Goal: Transaction & Acquisition: Purchase product/service

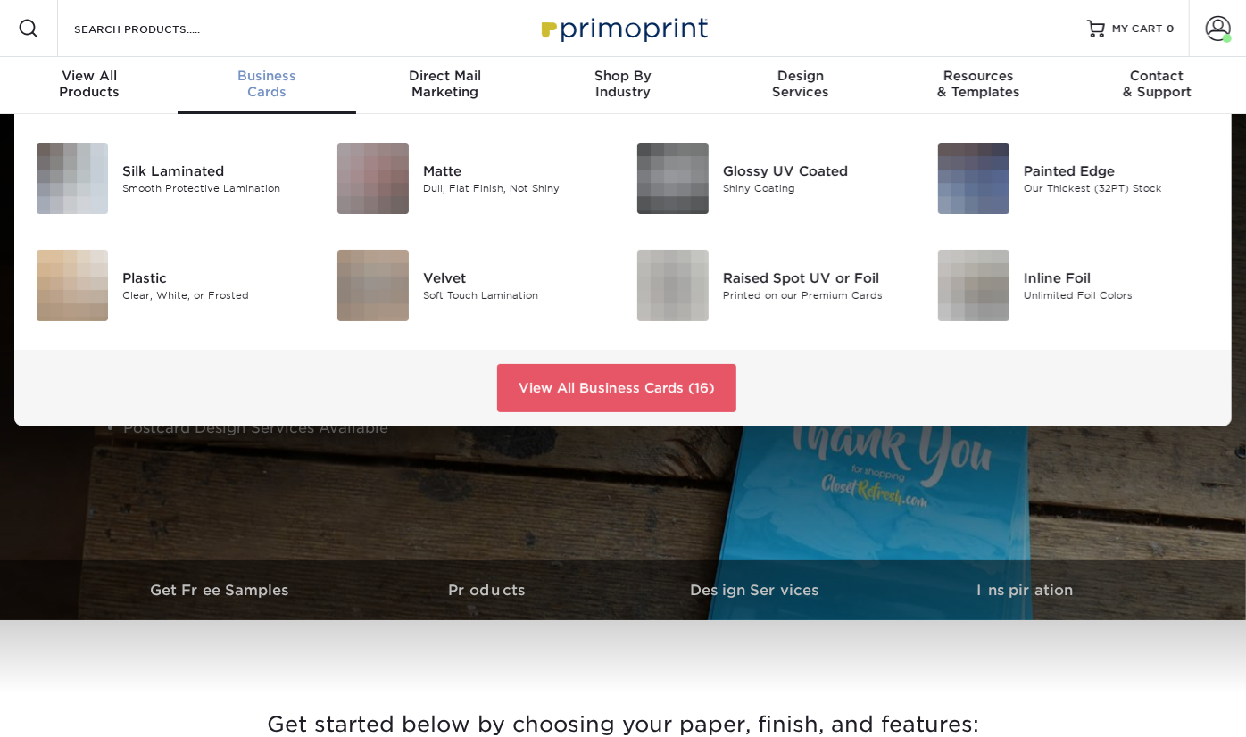
scroll to position [446, 0]
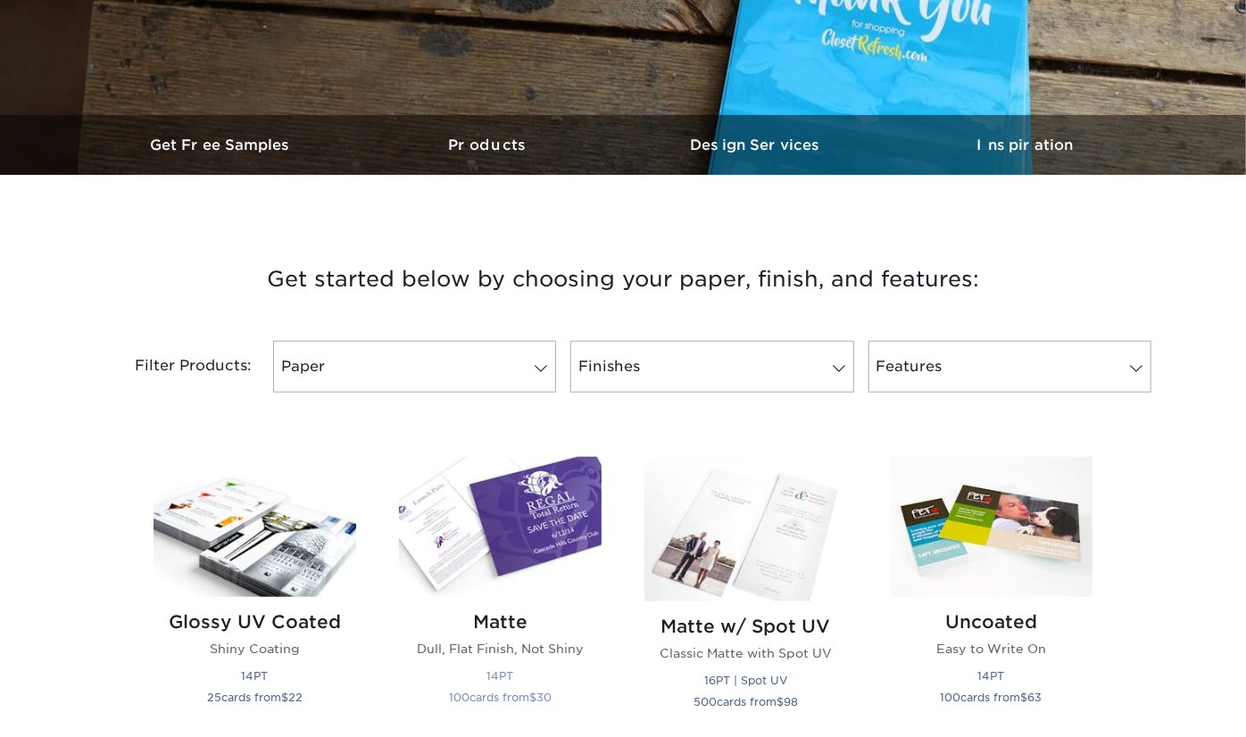
click at [502, 623] on h2 "Matte" at bounding box center [500, 622] width 203 height 21
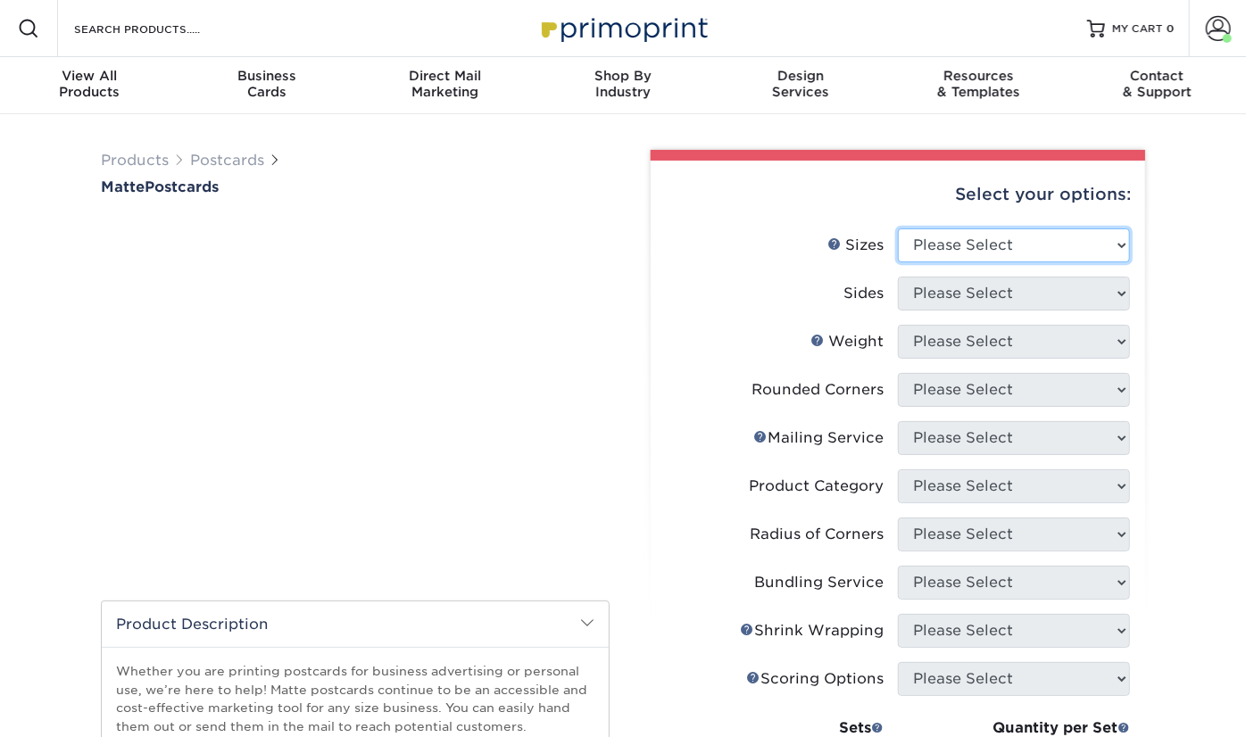
click at [1008, 243] on select "Please Select 1.5" x 7" 2" x 4" 2" x 6" 2" x 7" 2" x 8" 2.12" x 5.5" 2.125" x 5…" at bounding box center [1014, 246] width 232 height 34
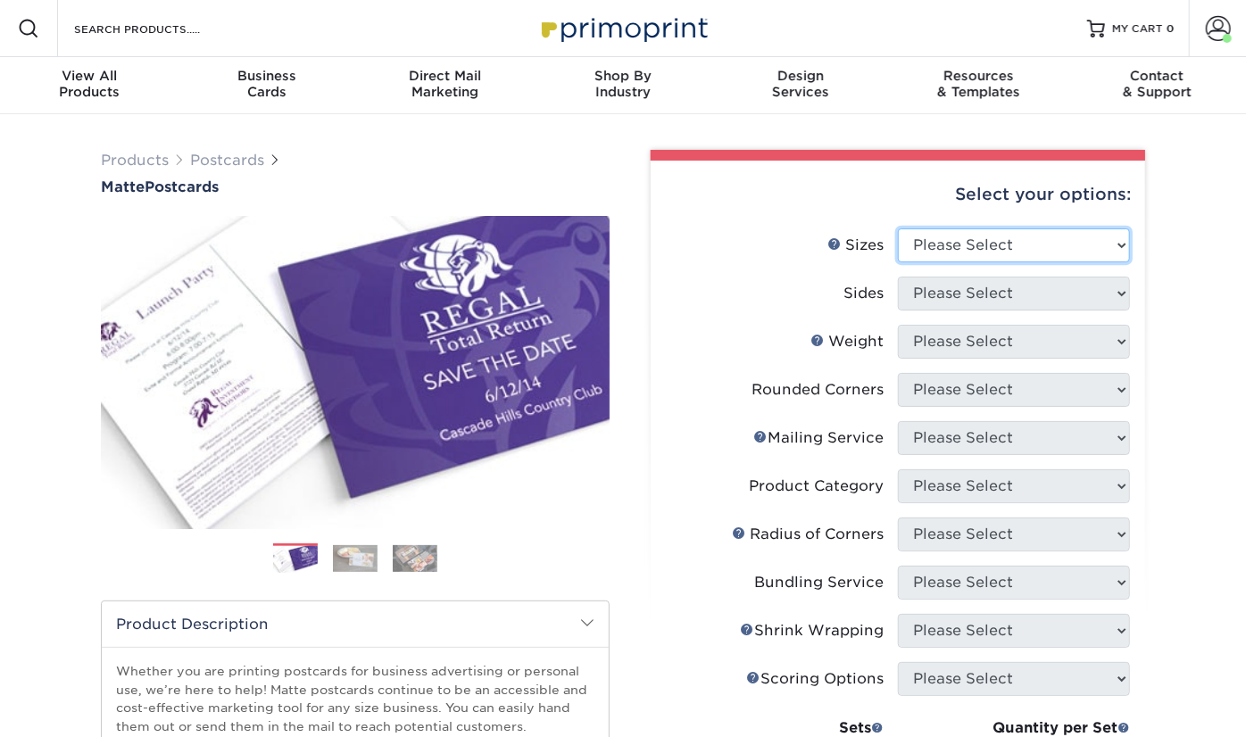
click at [1003, 243] on select "Please Select 1.5" x 7" 2" x 4" 2" x 6" 2" x 7" 2" x 8" 2.12" x 5.5" 2.125" x 5…" at bounding box center [1014, 246] width 232 height 34
select select "4.00x6.00"
click at [898, 229] on select "Please Select 1.5" x 7" 2" x 4" 2" x 6" 2" x 7" 2" x 8" 2.12" x 5.5" 2.125" x 5…" at bounding box center [1014, 246] width 232 height 34
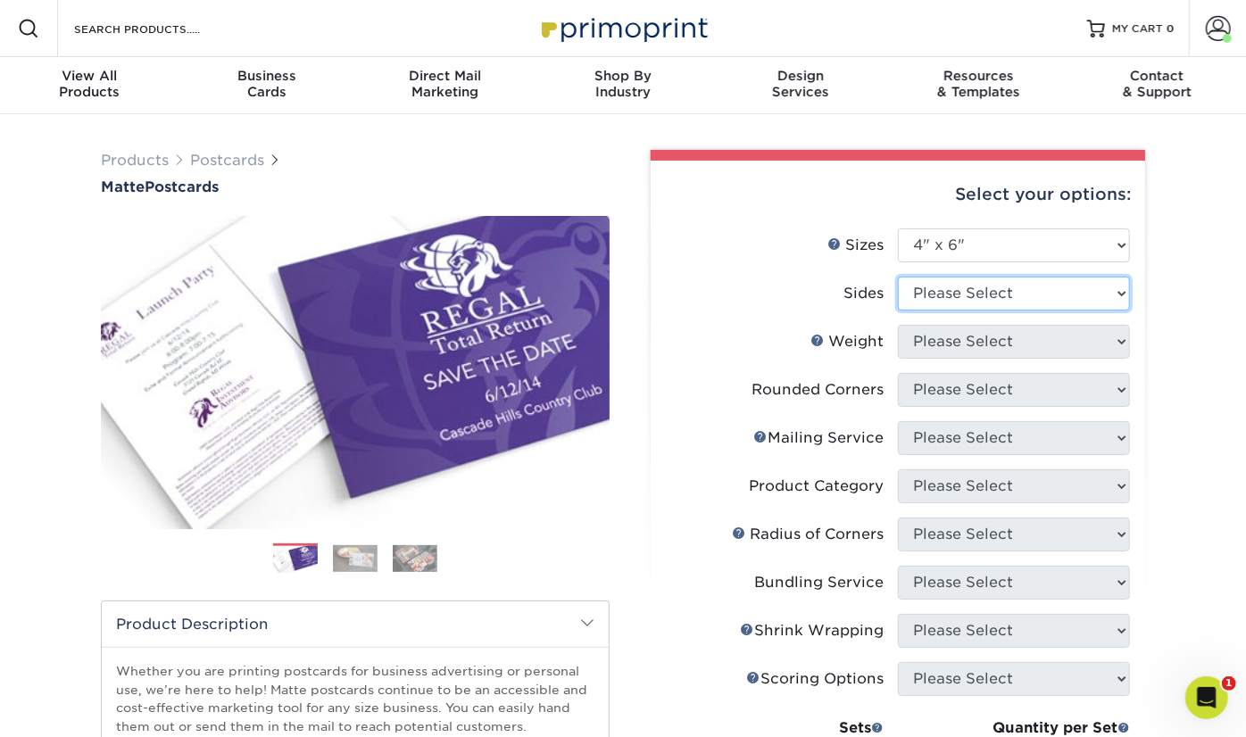
click at [1002, 304] on select "Please Select Print Both Sides Print Front Only" at bounding box center [1014, 294] width 232 height 34
select select "13abbda7-1d64-4f25-8bb2-c179b224825d"
click at [898, 277] on select "Please Select Print Both Sides Print Front Only" at bounding box center [1014, 294] width 232 height 34
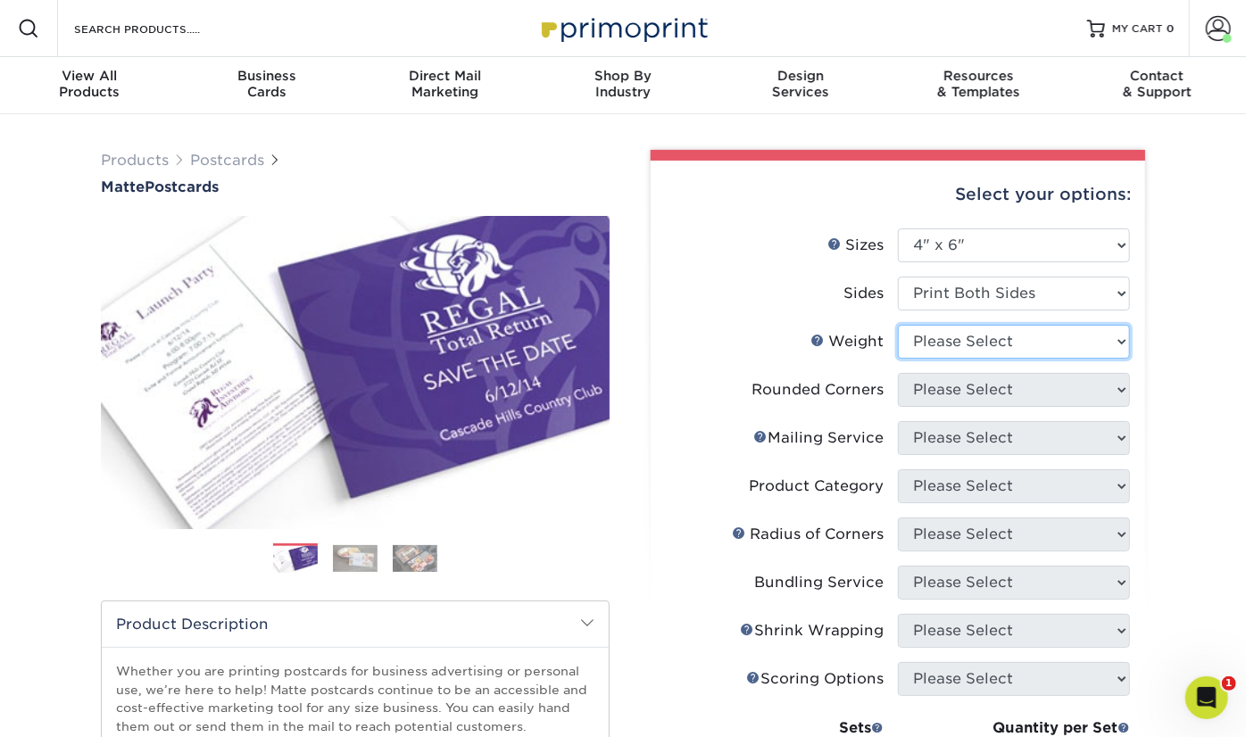
click at [984, 345] on select "Please Select 16PT 14PT" at bounding box center [1014, 342] width 232 height 34
select select "14PT"
click at [898, 325] on select "Please Select 16PT 14PT" at bounding box center [1014, 342] width 232 height 34
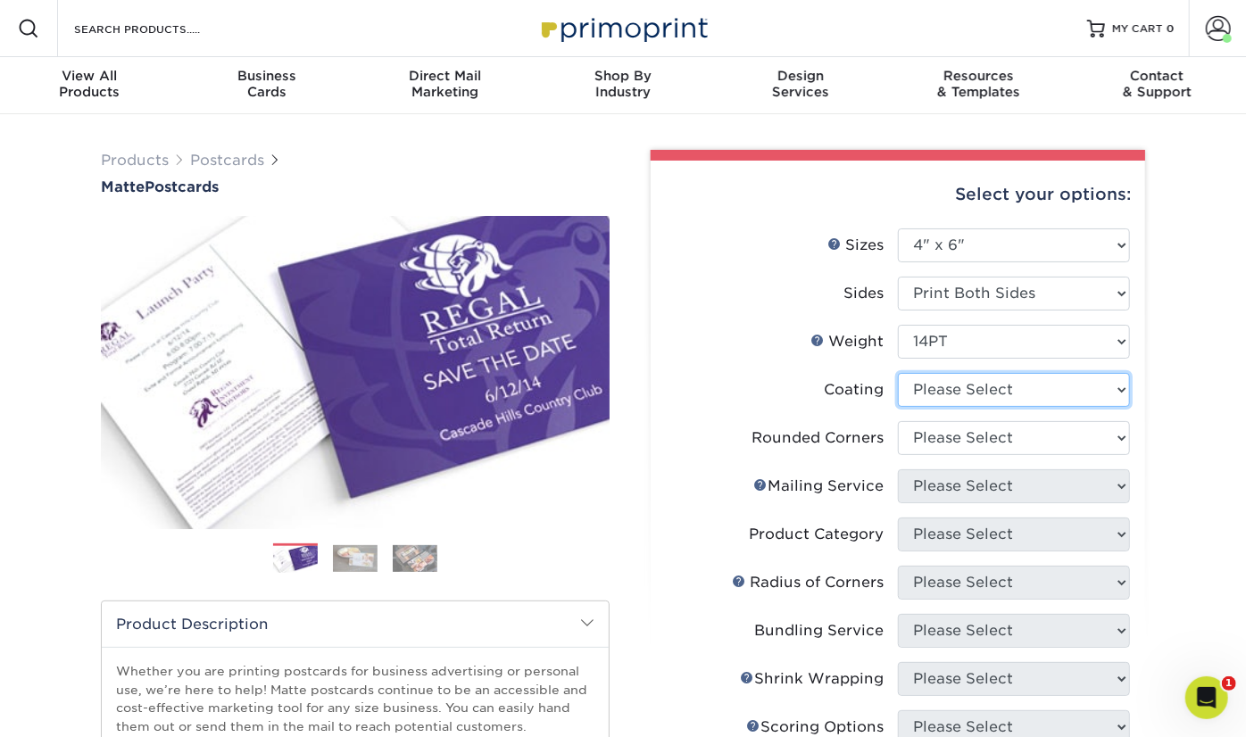
click at [977, 394] on select at bounding box center [1014, 390] width 232 height 34
select select "121bb7b5-3b4d-429f-bd8d-bbf80e953313"
click at [898, 373] on select at bounding box center [1014, 390] width 232 height 34
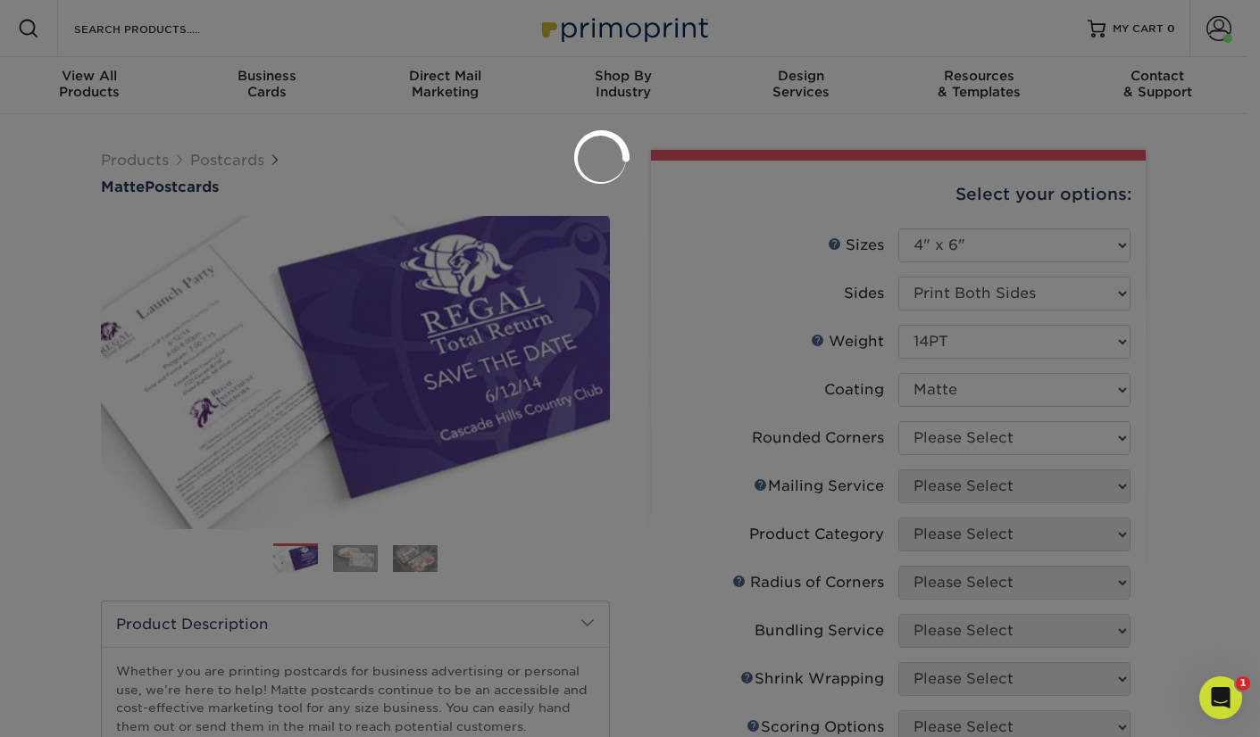
click at [976, 435] on div at bounding box center [630, 368] width 1260 height 737
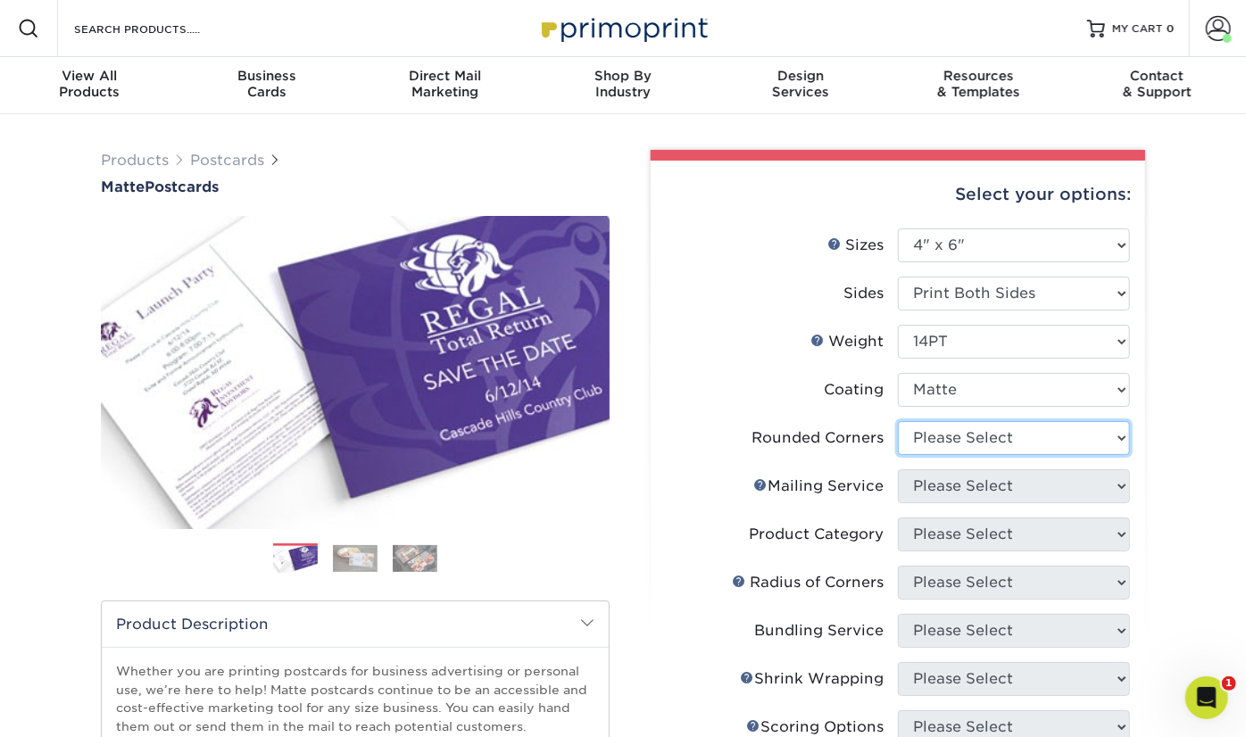
click at [976, 435] on select "Please Select Yes - Round 4 Corners No" at bounding box center [1014, 438] width 232 height 34
select select "0"
click at [898, 421] on select "Please Select Yes - Round 4 Corners No" at bounding box center [1014, 438] width 232 height 34
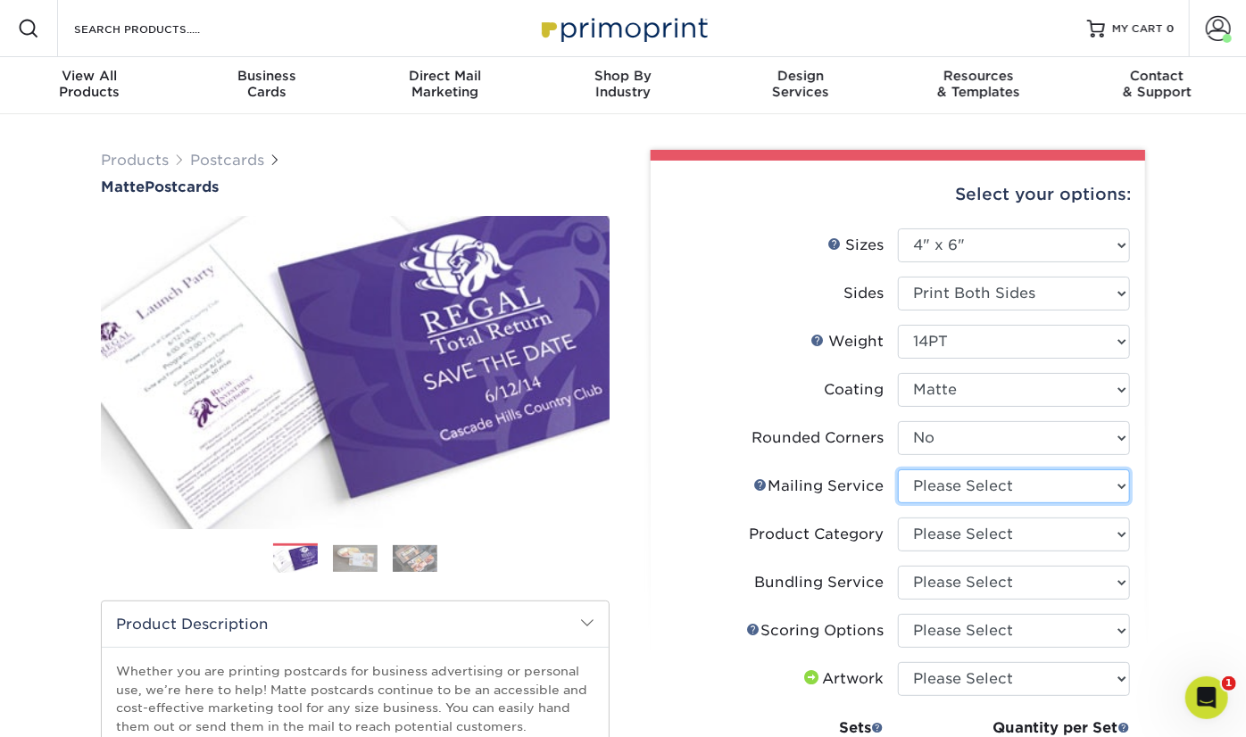
click at [954, 487] on select "Please Select No Direct Mailing Service No, I will mail/stamp/imprint Direct Ma…" at bounding box center [1014, 487] width 232 height 34
select select "3e5e9bdd-d78a-4c28-a41d-fe1407925ca6"
click at [898, 470] on select "Please Select No Direct Mailing Service No, I will mail/stamp/imprint Direct Ma…" at bounding box center [1014, 487] width 232 height 34
click at [958, 539] on select "Please Select Postcards" at bounding box center [1014, 535] width 232 height 34
select select "9b7272e0-d6c8-4c3c-8e97-d3a1bcdab858"
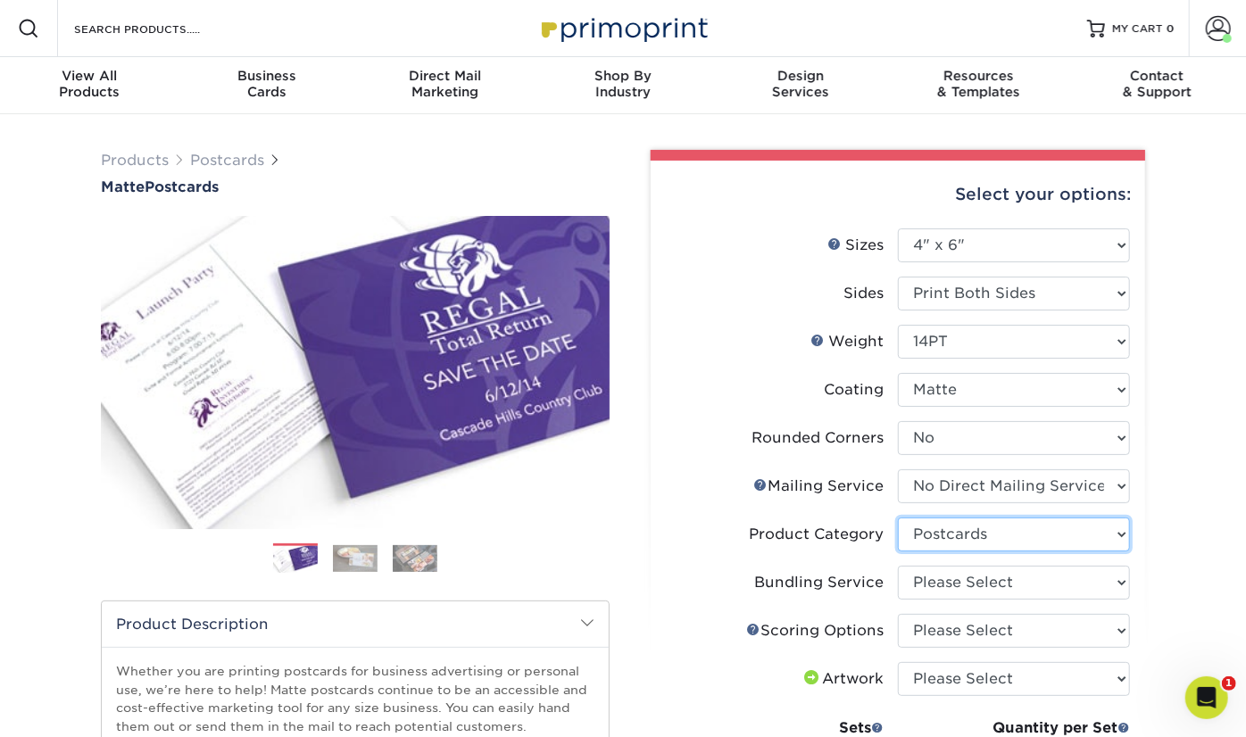
click at [898, 518] on select "Please Select Postcards" at bounding box center [1014, 535] width 232 height 34
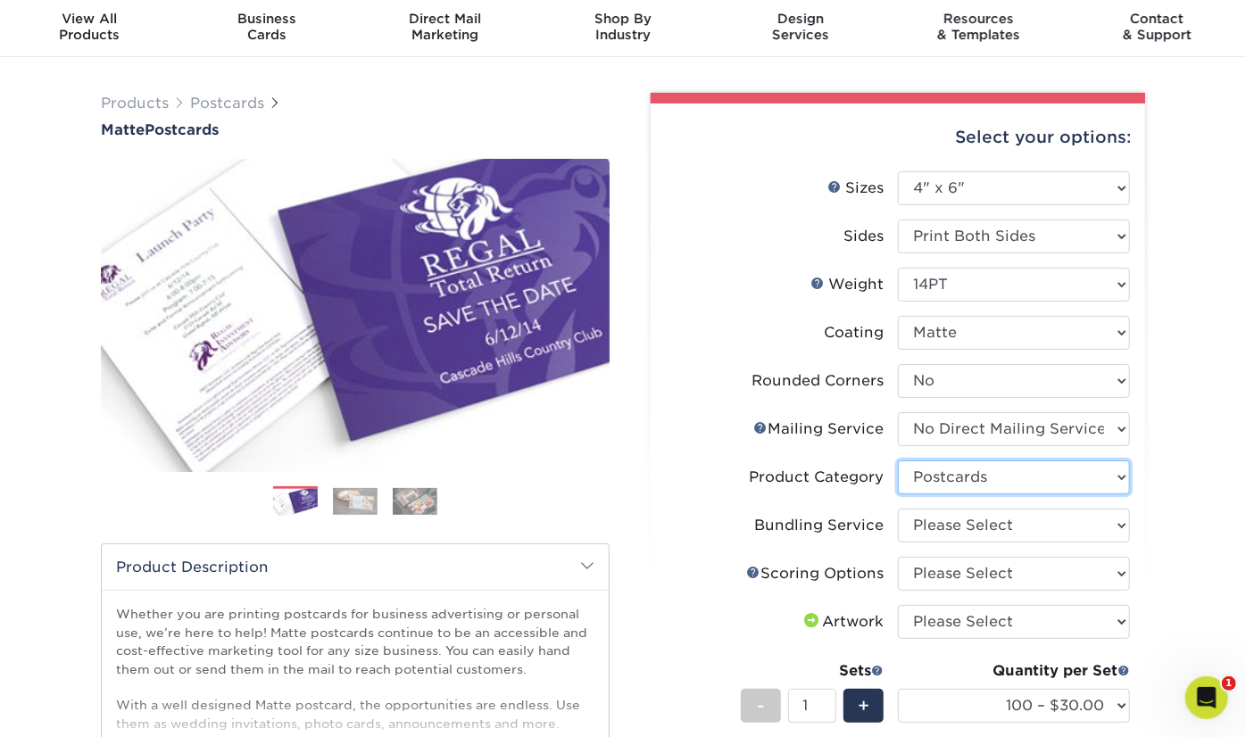
scroll to position [89, 0]
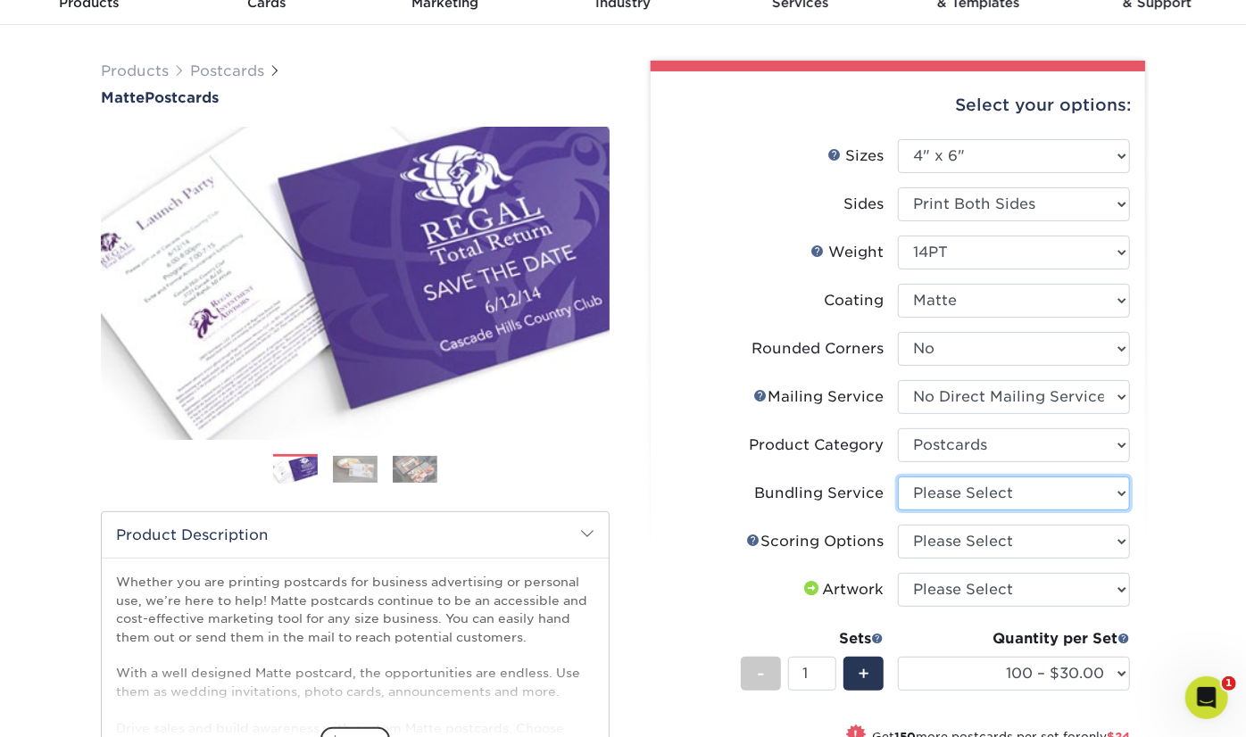
click at [968, 501] on select "Please Select No Bundling Services Yes, Bundles of 50 (+2 Days) Yes, Bundles of…" at bounding box center [1014, 494] width 232 height 34
select select "e4577a52-3f44-4506-b5a0-d5ef86cef3d2"
click at [898, 477] on select "Please Select No Bundling Services Yes, Bundles of 50 (+2 Days) Yes, Bundles of…" at bounding box center [1014, 494] width 232 height 34
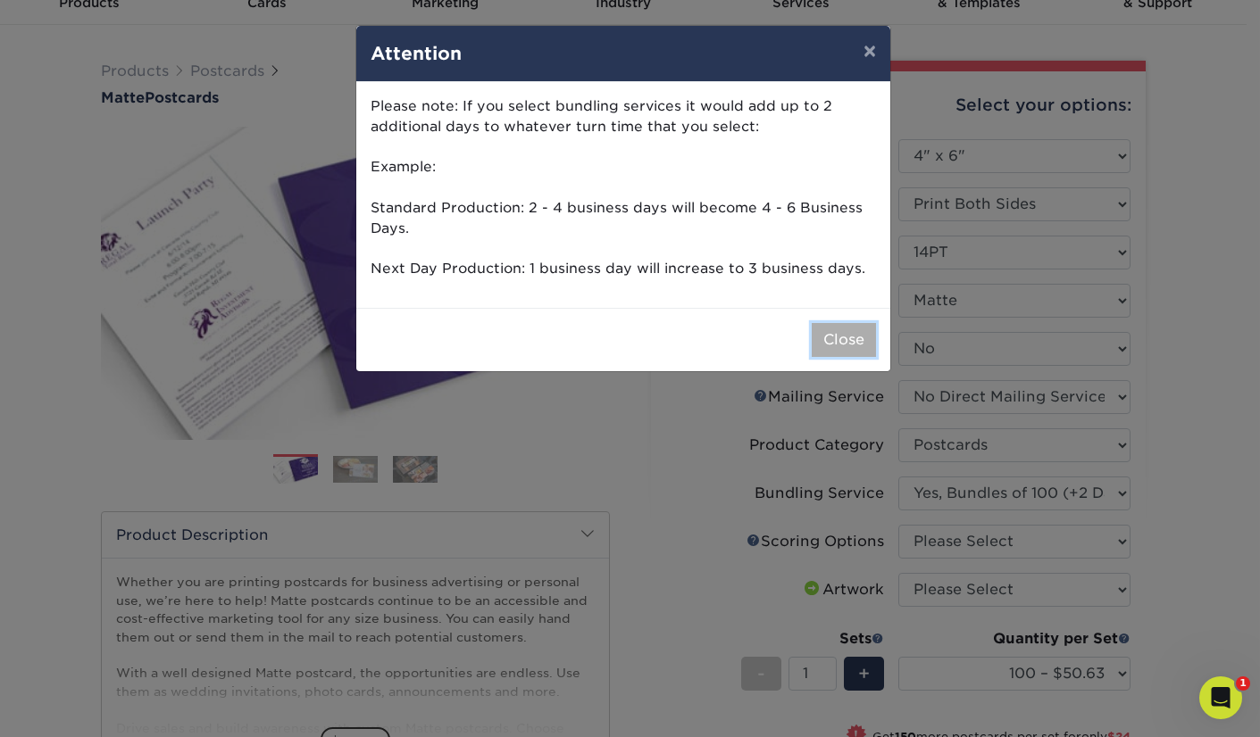
click at [859, 328] on button "Close" at bounding box center [844, 340] width 64 height 34
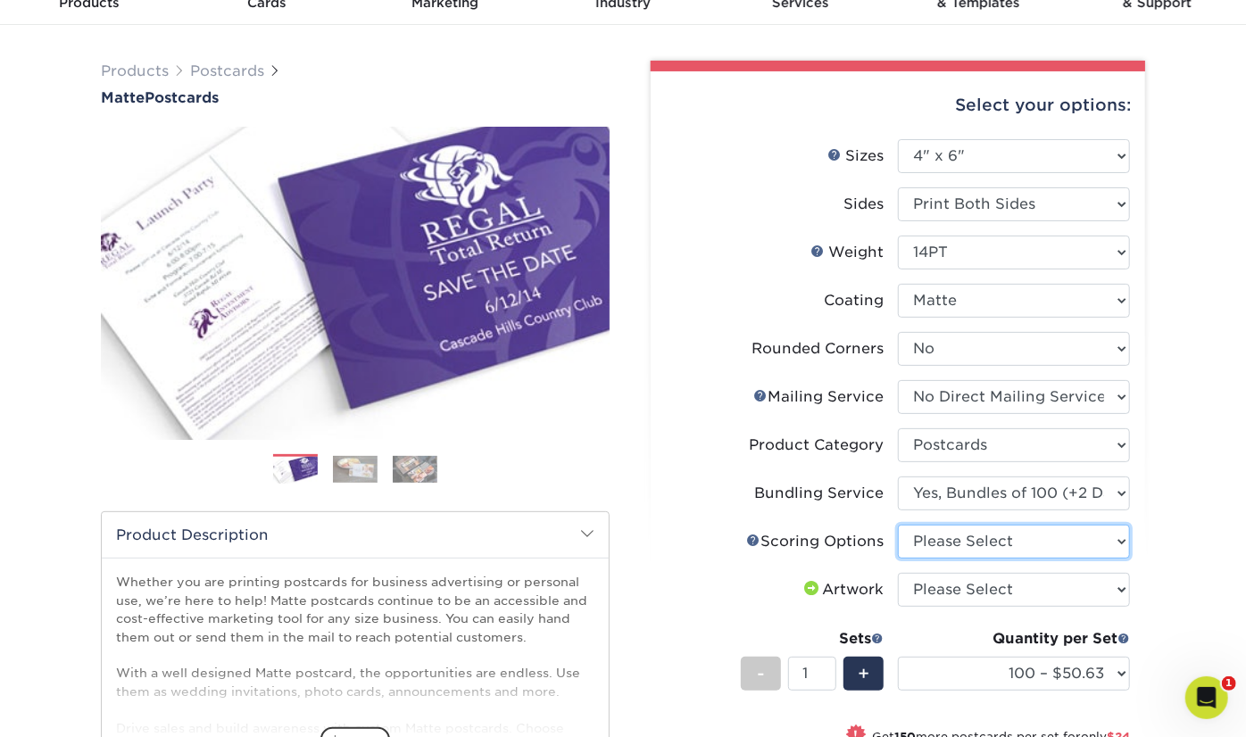
click at [975, 538] on select "Please Select No Scoring One Score" at bounding box center [1014, 542] width 232 height 34
select select "16ebe401-5398-422d-8cb0-f3adbb82deb5"
click at [898, 525] on select "Please Select No Scoring One Score" at bounding box center [1014, 542] width 232 height 34
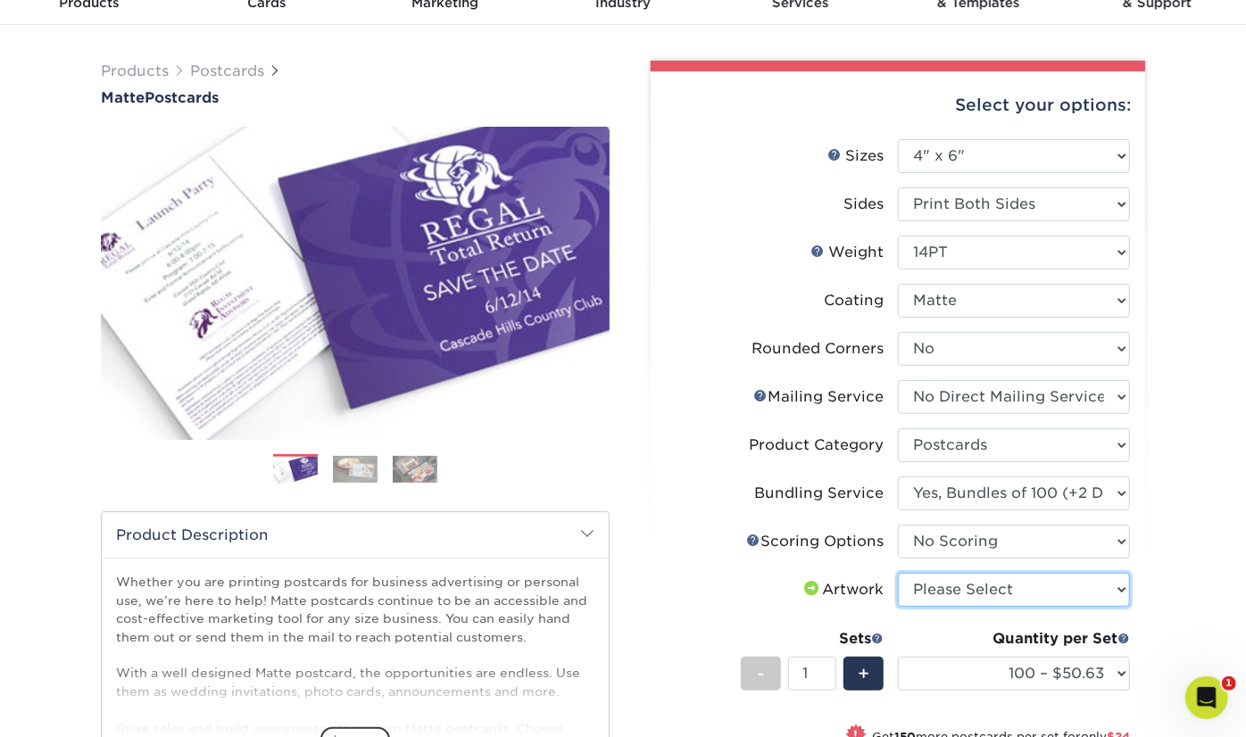
click at [978, 584] on select "Please Select I will upload files I need a design - $150" at bounding box center [1014, 590] width 232 height 34
select select "upload"
click at [898, 573] on select "Please Select I will upload files I need a design - $150" at bounding box center [1014, 590] width 232 height 34
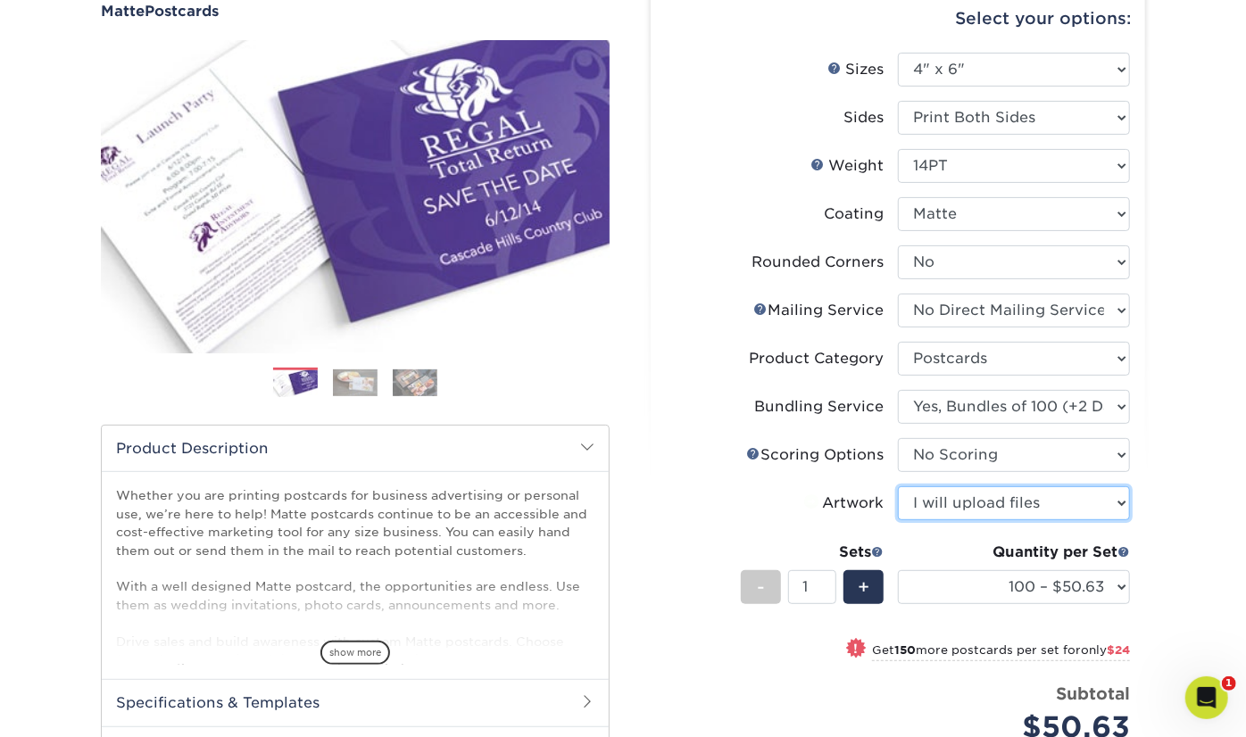
scroll to position [357, 0]
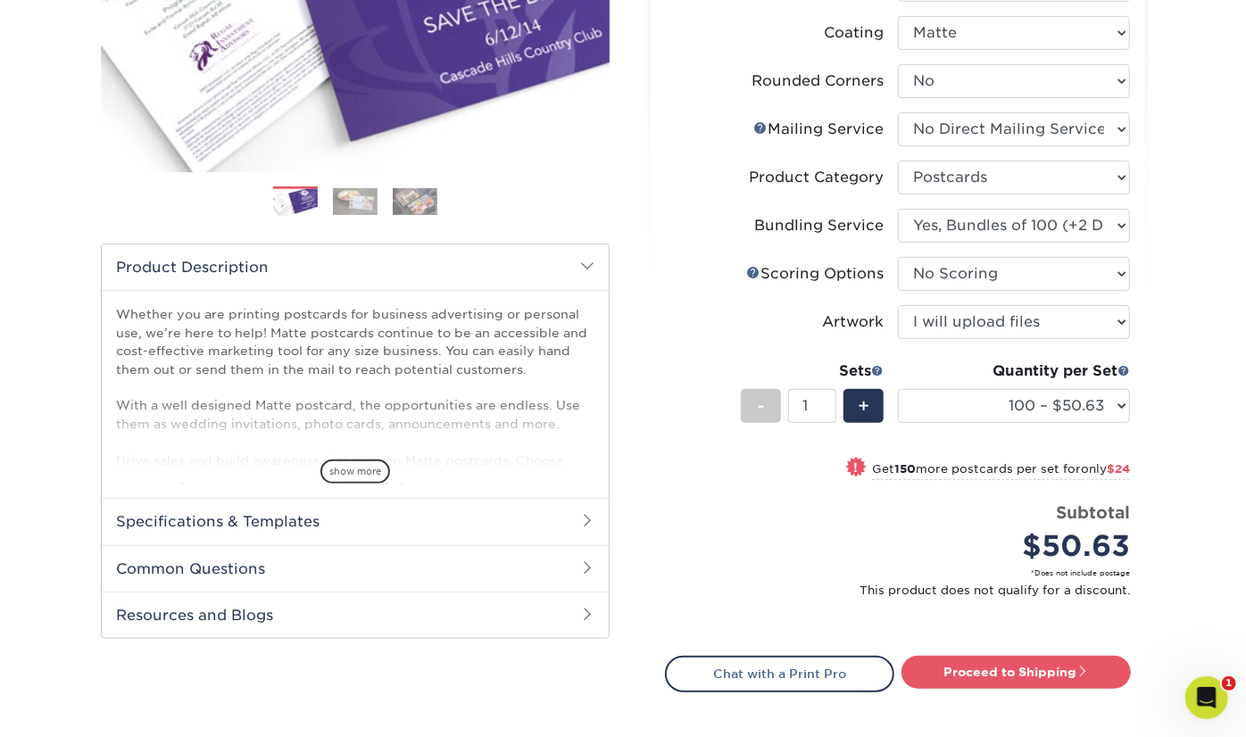
drag, startPoint x: 1026, startPoint y: 423, endPoint x: 1017, endPoint y: 415, distance: 12.0
click at [1021, 423] on div "Quantity per Set 100 – $50.63 250 – $74.63 500 – $87.13 1000 – $98.25 2500 – $1…" at bounding box center [1014, 402] width 232 height 83
click at [1016, 408] on select "100 – $50.63 250 – $74.63 500 – $87.13 1000 – $98.25 2500 – $182.75 5000 – $265…" at bounding box center [1014, 406] width 232 height 34
select select "500 – $87.13"
click at [898, 389] on select "100 – $50.63 250 – $74.63 500 – $87.13 1000 – $98.25 2500 – $182.75 5000 – $265…" at bounding box center [1014, 406] width 232 height 34
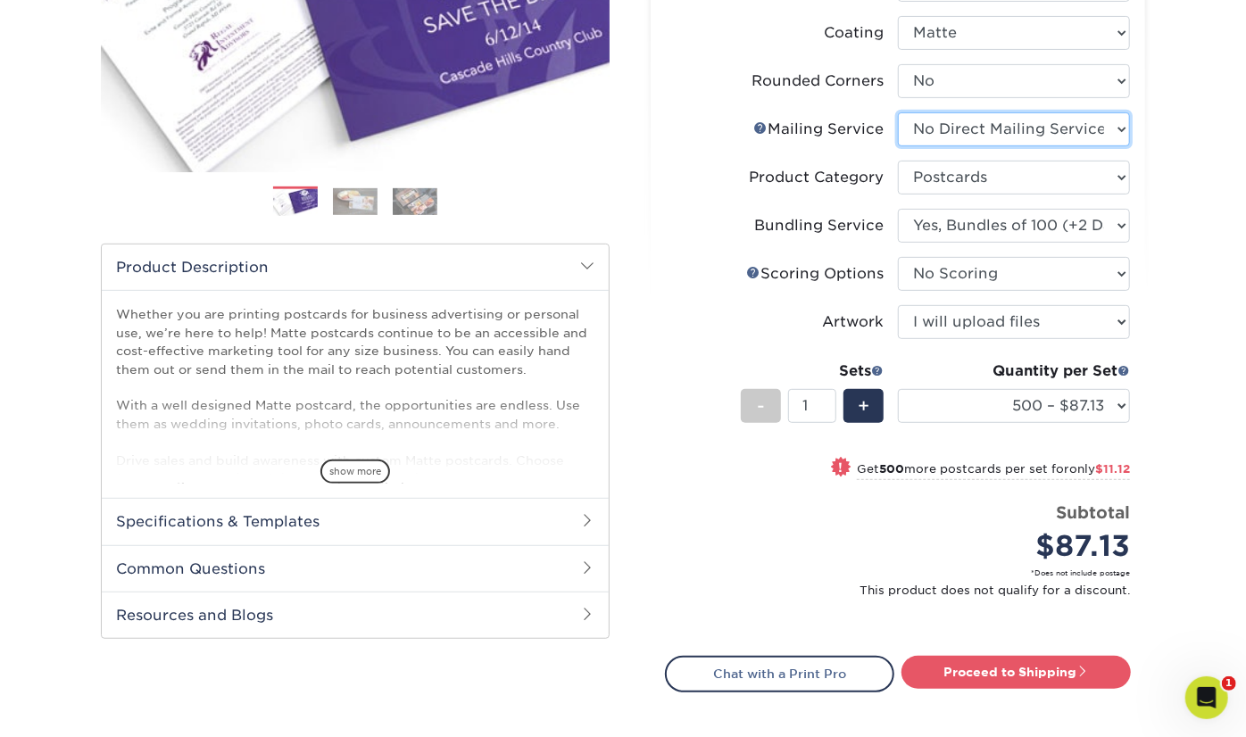
click at [1053, 139] on select "Please Select No Direct Mailing Service No, I will mail/stamp/imprint Direct Ma…" at bounding box center [1014, 129] width 232 height 34
click at [1018, 664] on link "Proceed to Shipping" at bounding box center [1016, 672] width 229 height 32
type input "Set 1"
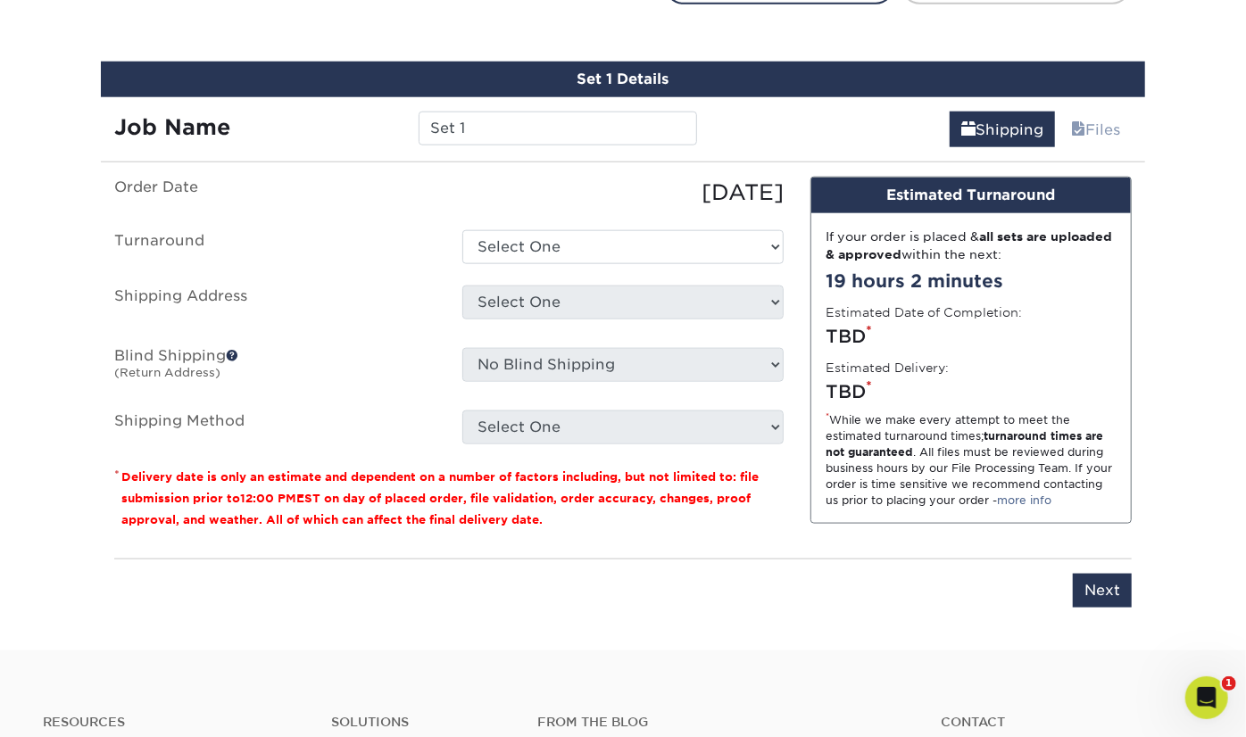
scroll to position [1061, 0]
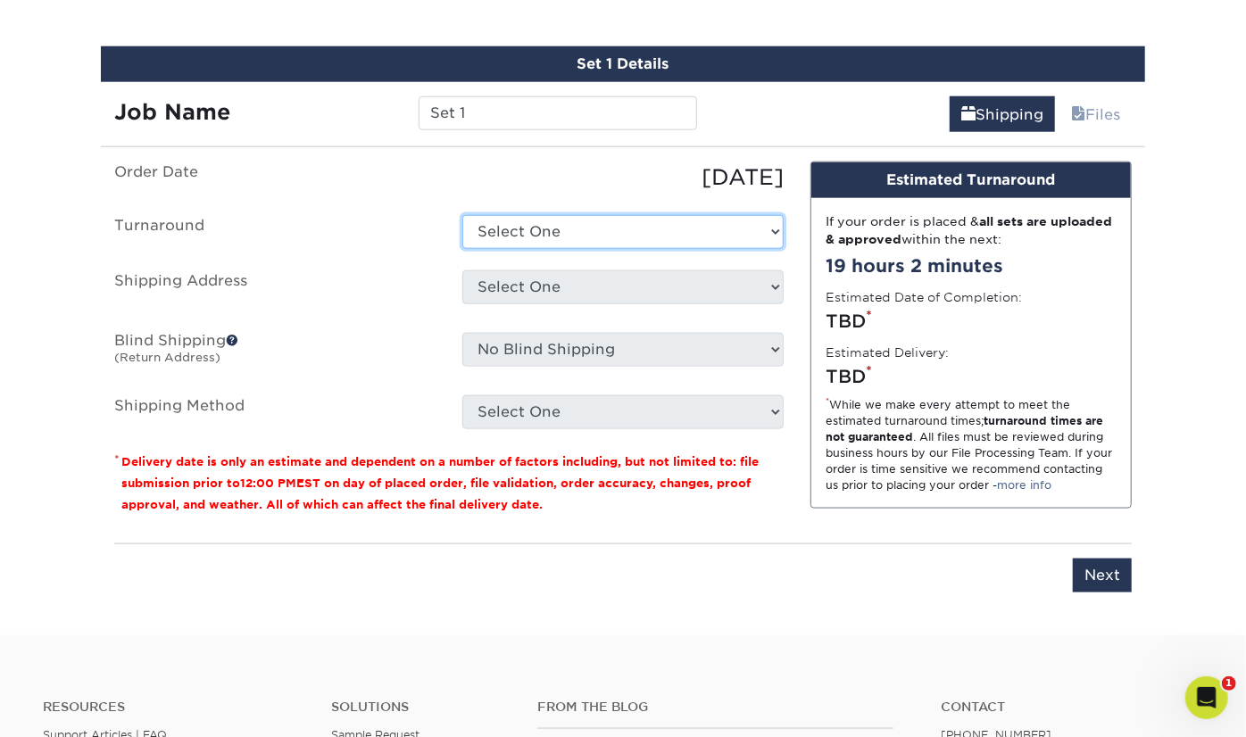
click at [553, 229] on select "Select One 2-4 Business Days 2 Day Next Business Day" at bounding box center [622, 232] width 321 height 34
select select "ea13ccfc-ee44-4f53-b1e8-34d80a59a829"
click at [462, 215] on select "Select One 2-4 Business Days 2 Day Next Business Day" at bounding box center [622, 232] width 321 height 34
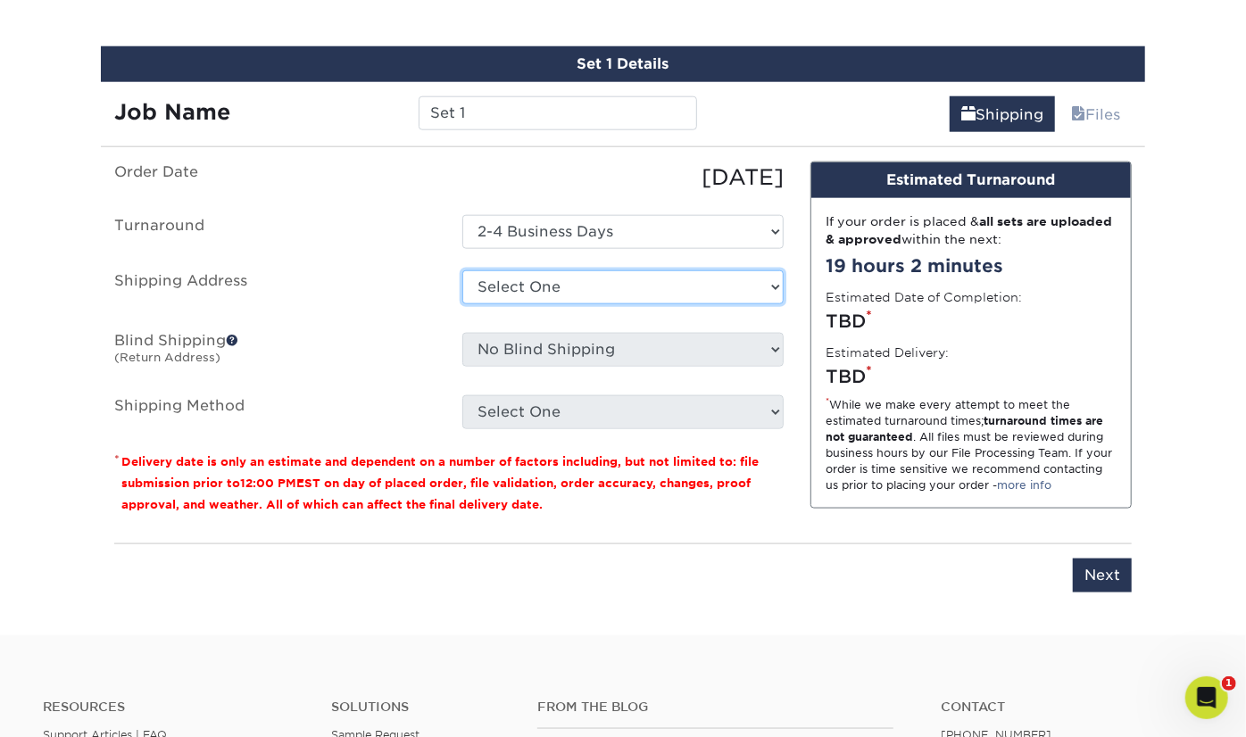
click at [562, 284] on select "Select One Ayesha Kazi Becky Chrisman Becky Sunapee Maria Murphy Mercado Global…" at bounding box center [622, 288] width 321 height 34
select select "62219"
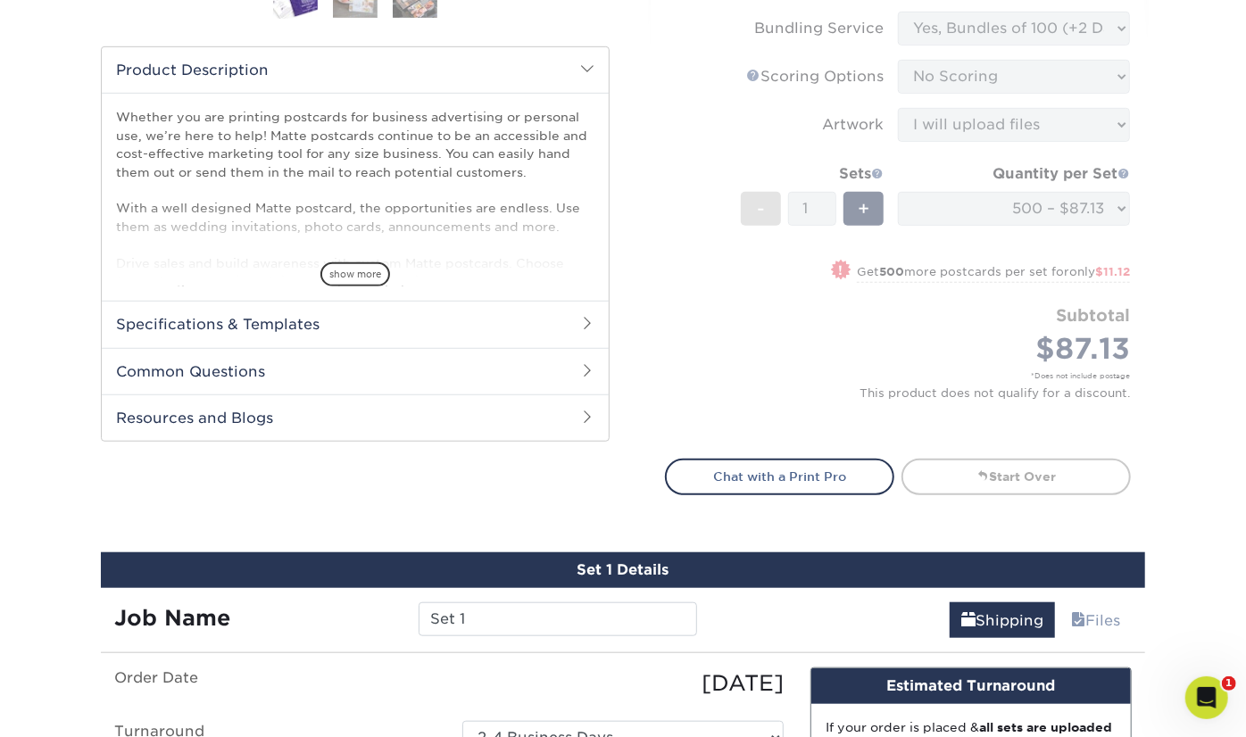
scroll to position [346, 0]
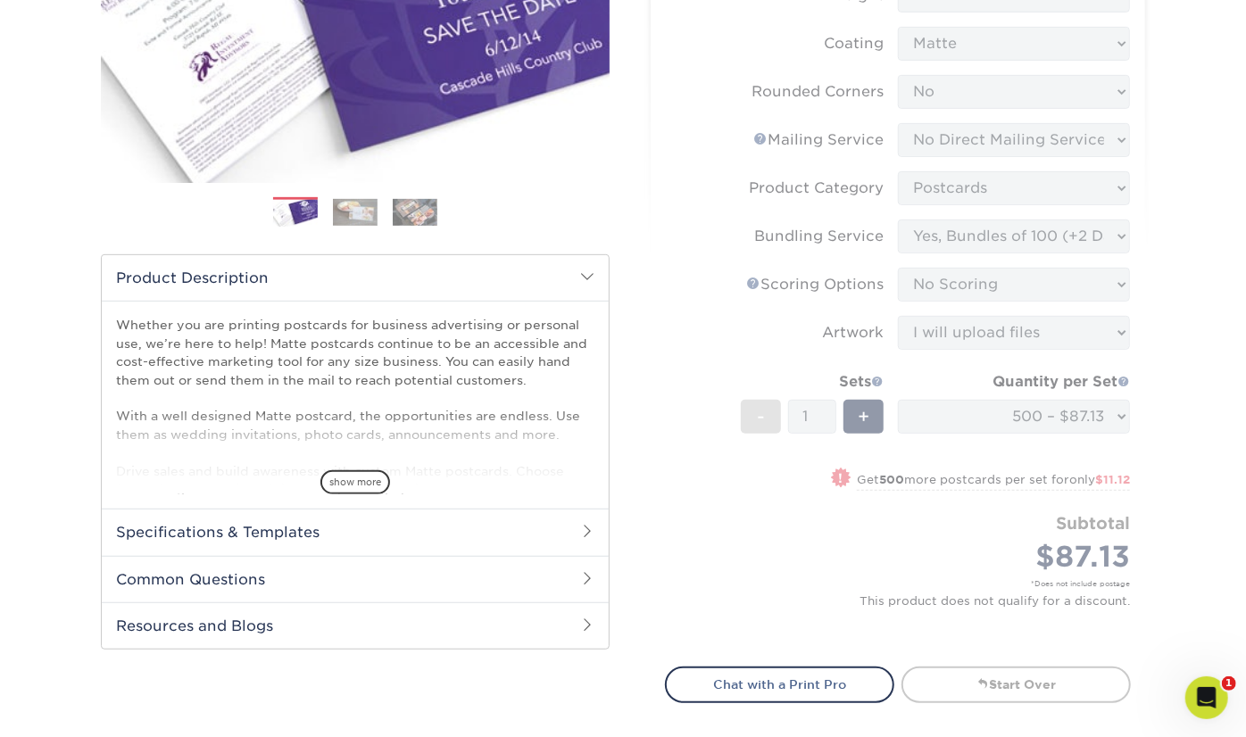
click at [918, 352] on form "Sizes Help Sizes Please Select 1.5" x 7" 2" x 4" 2" x 6" 2" x 7" 2" x 8" 2.12" …" at bounding box center [898, 264] width 466 height 764
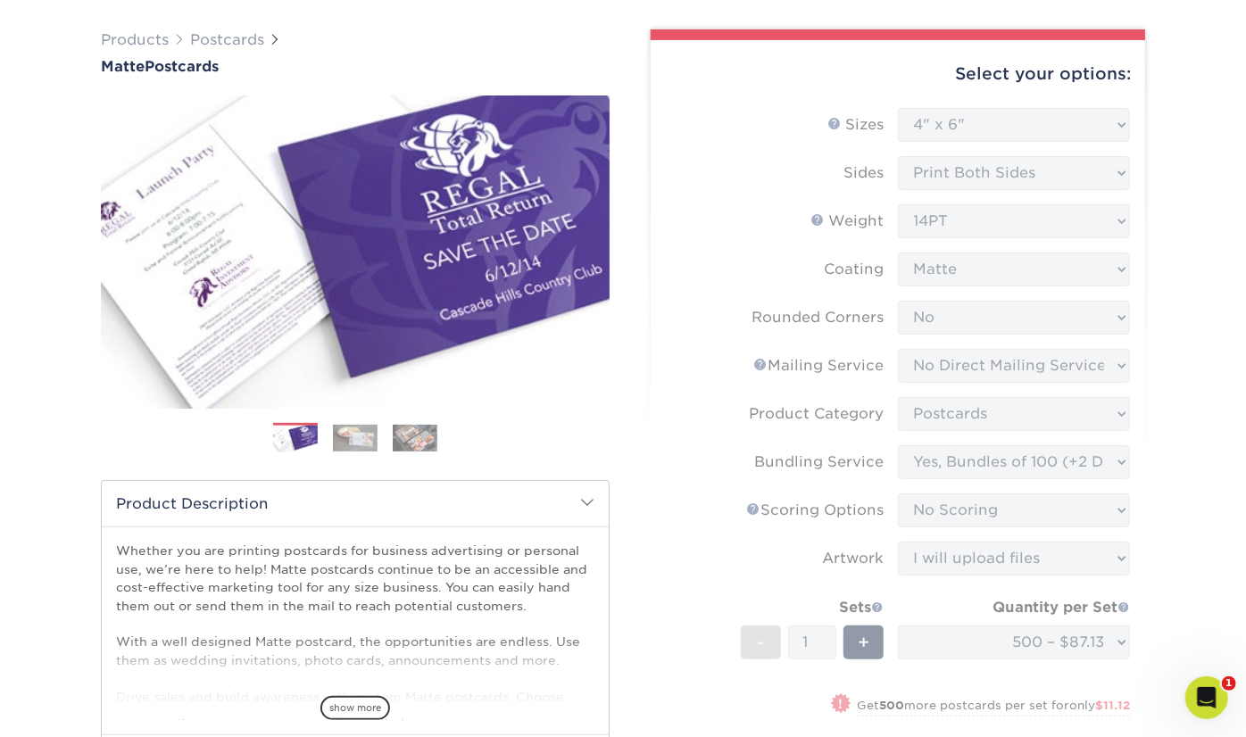
scroll to position [0, 0]
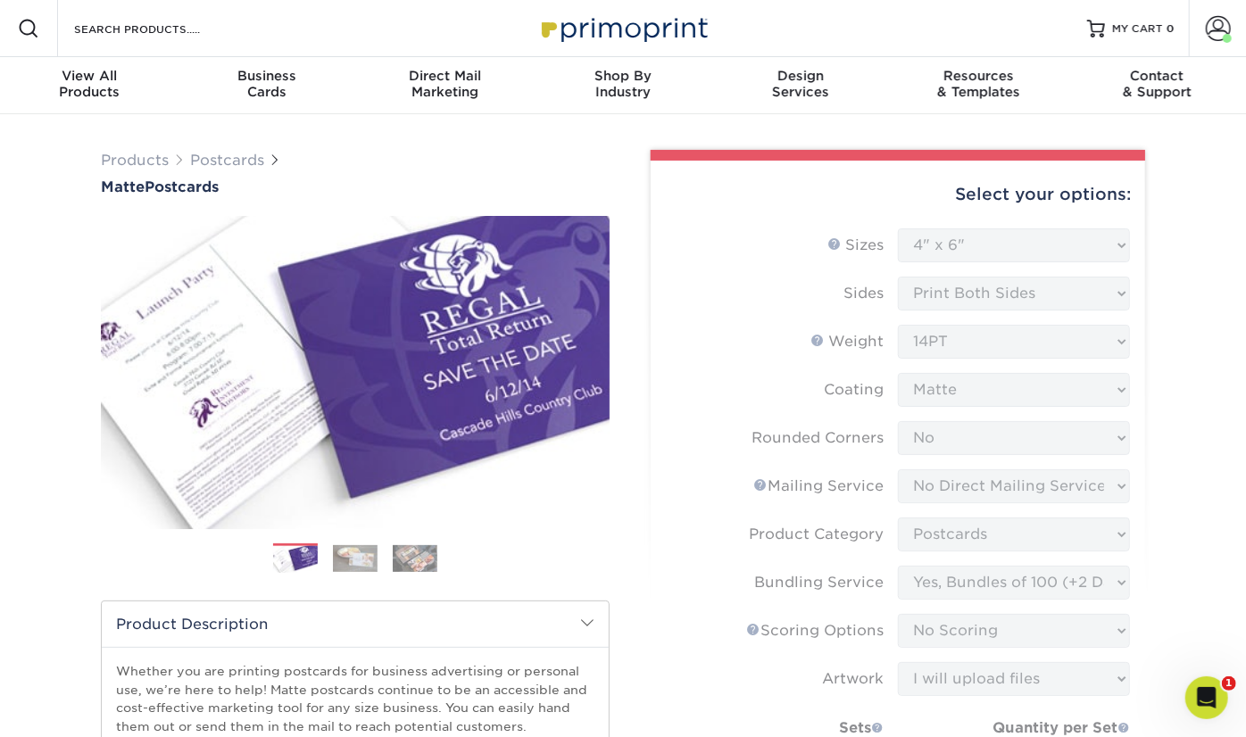
click at [1010, 403] on form "Sizes Help Sizes Please Select 1.5" x 7" 2" x 4" 2" x 6" 2" x 7" 2" x 8" 2.12" …" at bounding box center [898, 611] width 466 height 764
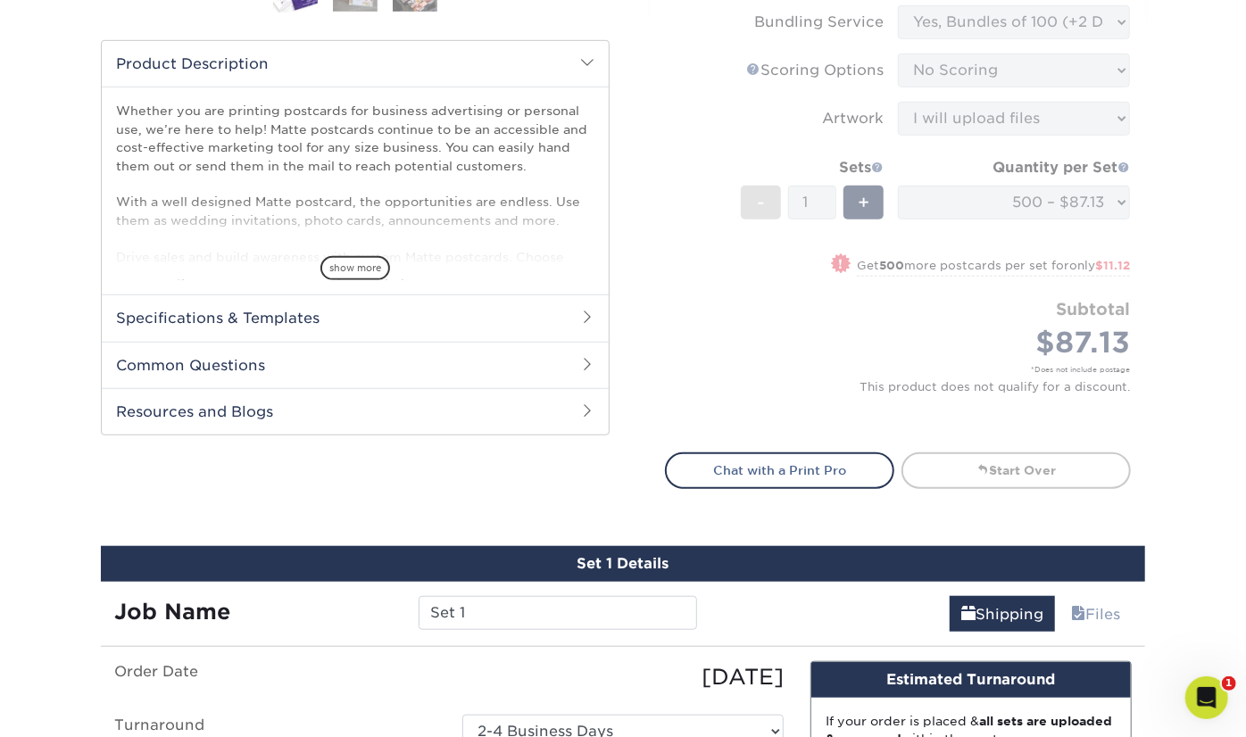
scroll to position [667, 0]
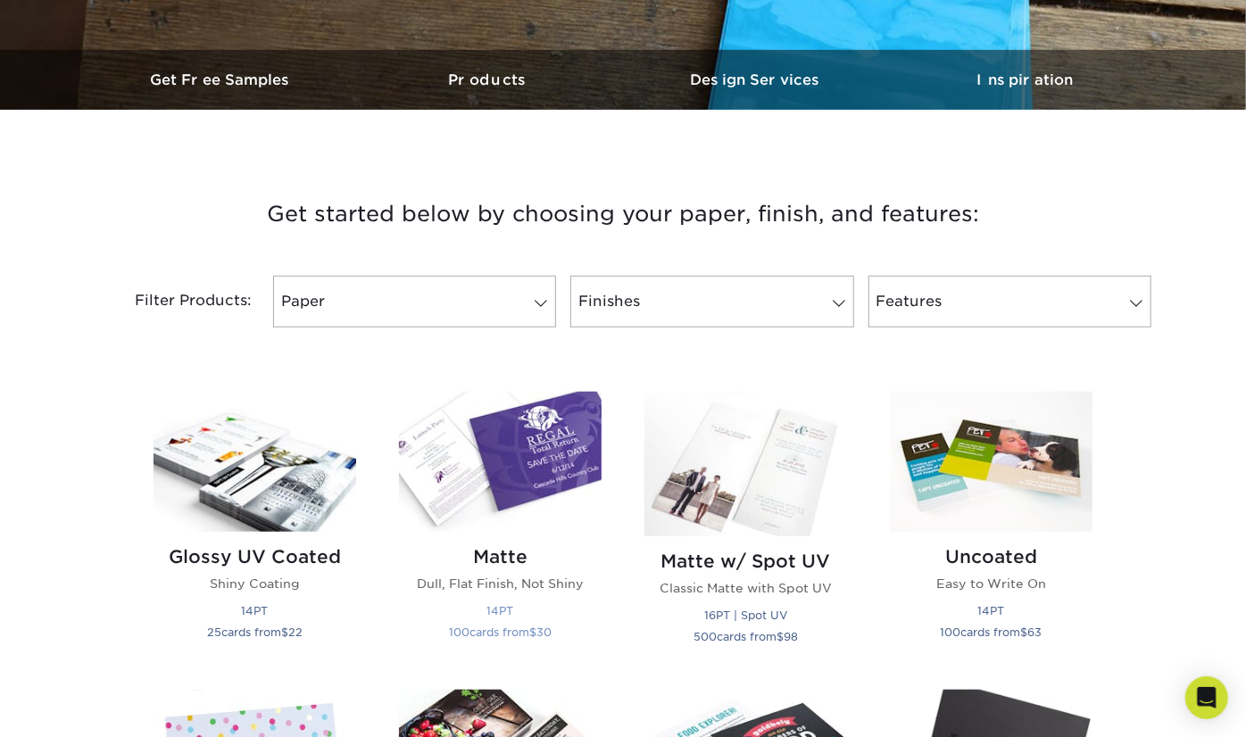
scroll to position [982, 0]
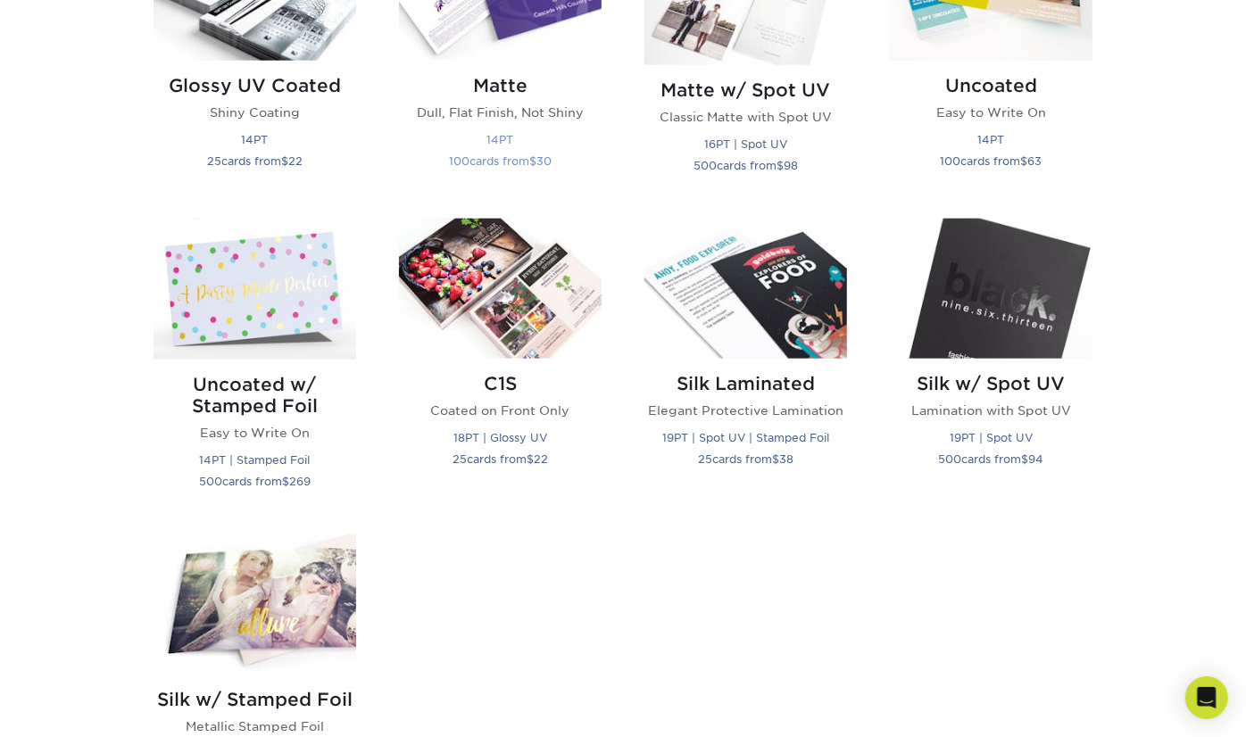
click at [504, 93] on h2 "Matte" at bounding box center [500, 85] width 203 height 21
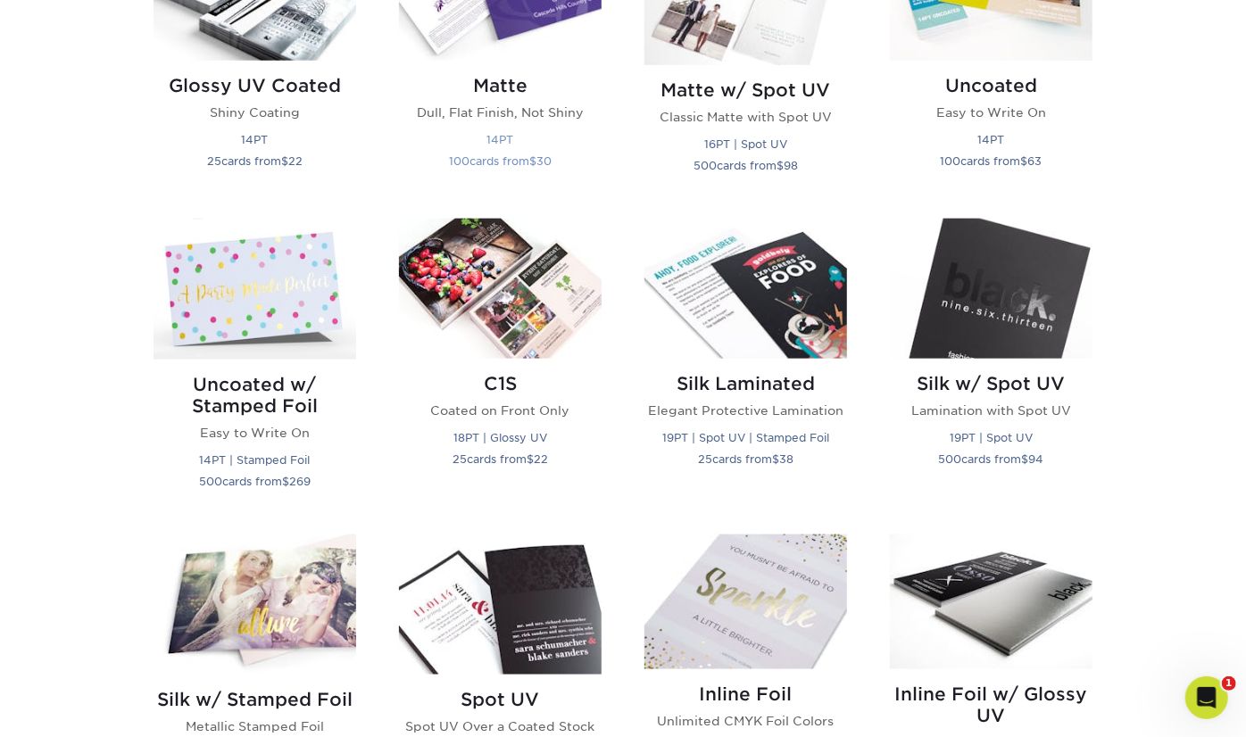
scroll to position [0, 0]
click at [512, 94] on h2 "Matte" at bounding box center [500, 85] width 203 height 21
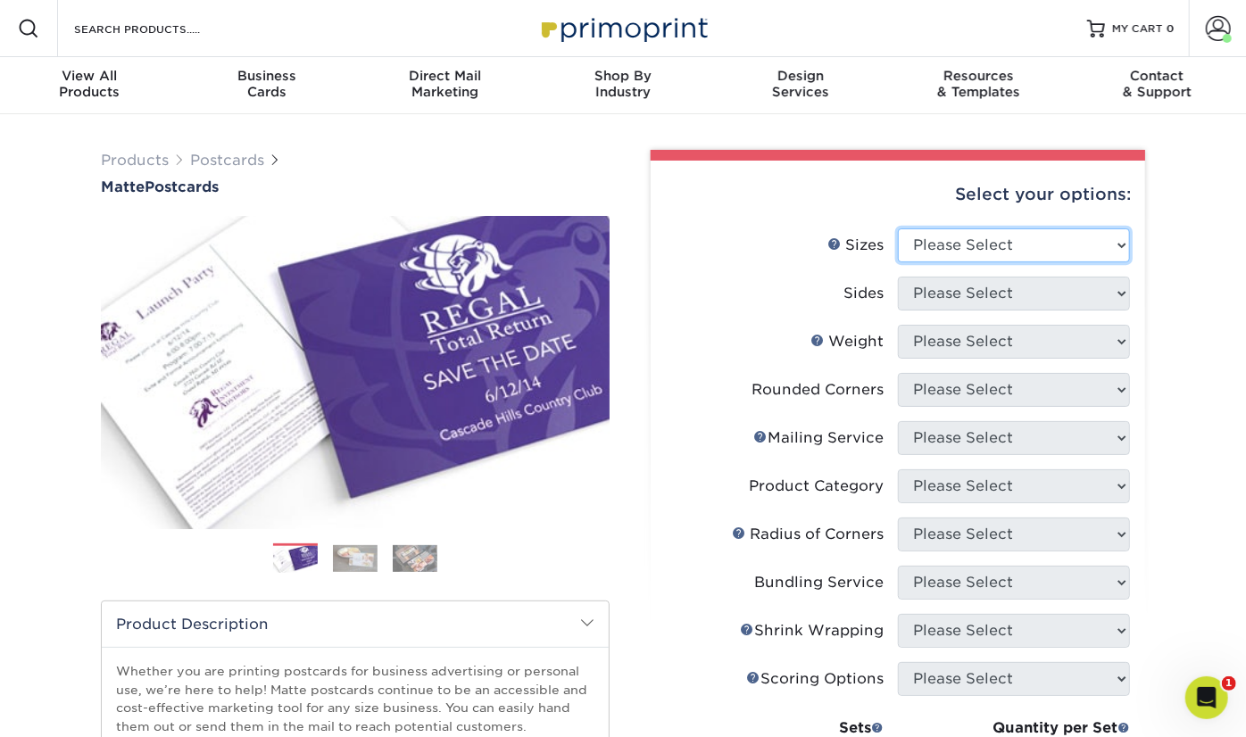
click at [970, 248] on select "Please Select 1.5" x 7" 2" x 4" 2" x 6" 2" x 7" 2" x 8" 2.12" x 5.5" 2.125" x 5…" at bounding box center [1014, 246] width 232 height 34
select select "4.00x6.00"
click at [898, 229] on select "Please Select 1.5" x 7" 2" x 4" 2" x 6" 2" x 7" 2" x 8" 2.12" x 5.5" 2.125" x 5…" at bounding box center [1014, 246] width 232 height 34
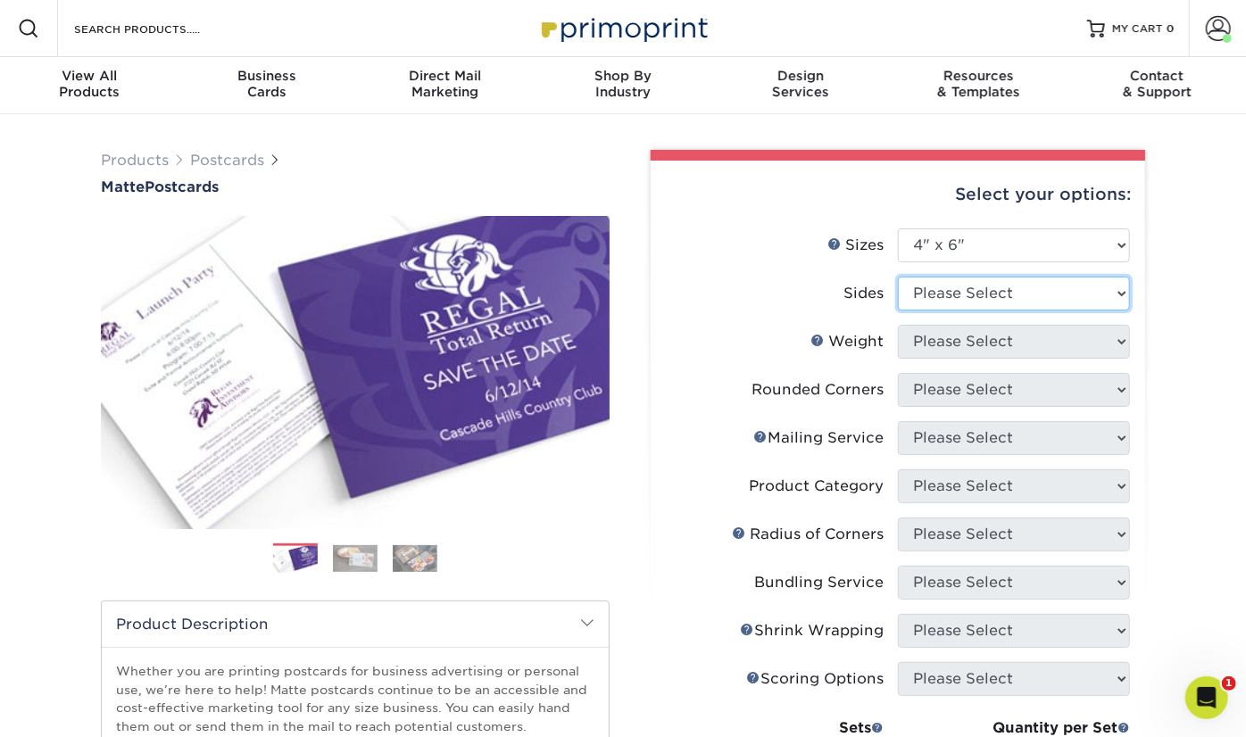
click at [970, 298] on select "Please Select Print Both Sides Print Front Only" at bounding box center [1014, 294] width 232 height 34
select select "13abbda7-1d64-4f25-8bb2-c179b224825d"
click at [898, 277] on select "Please Select Print Both Sides Print Front Only" at bounding box center [1014, 294] width 232 height 34
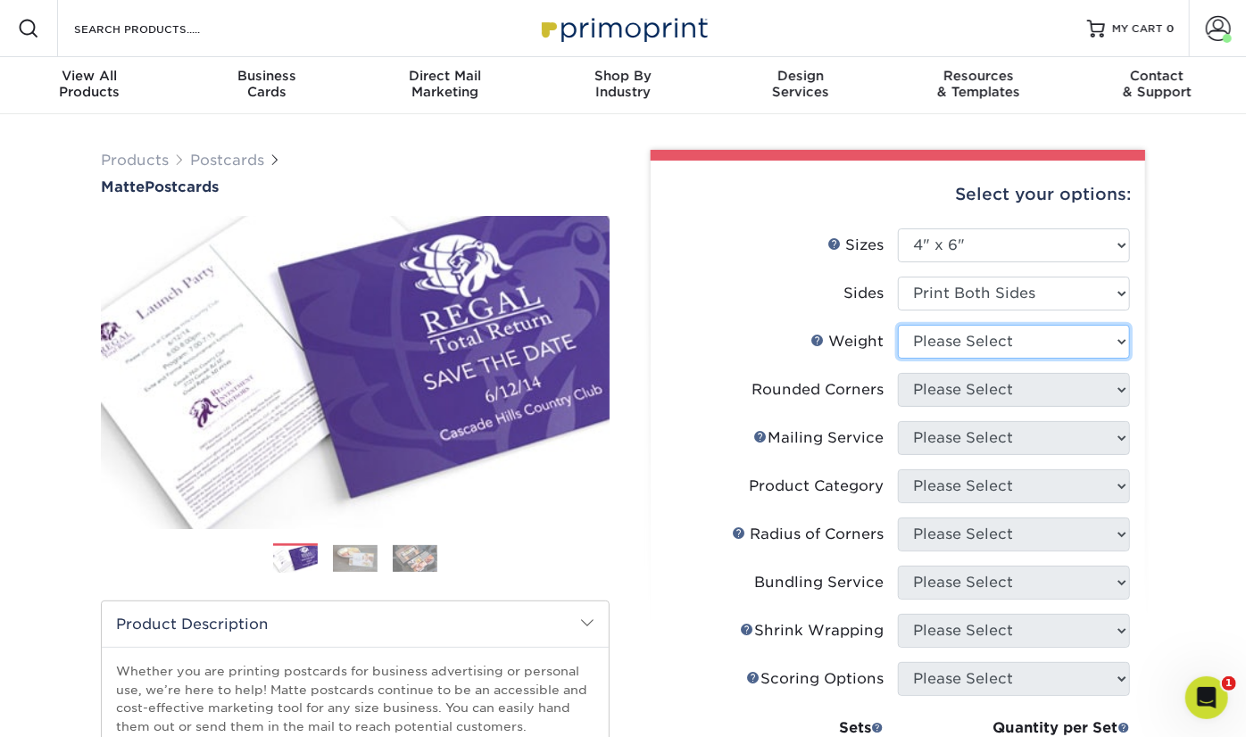
click at [971, 343] on select "Please Select 16PT 14PT" at bounding box center [1014, 342] width 232 height 34
select select "14PT"
click at [898, 325] on select "Please Select 16PT 14PT" at bounding box center [1014, 342] width 232 height 34
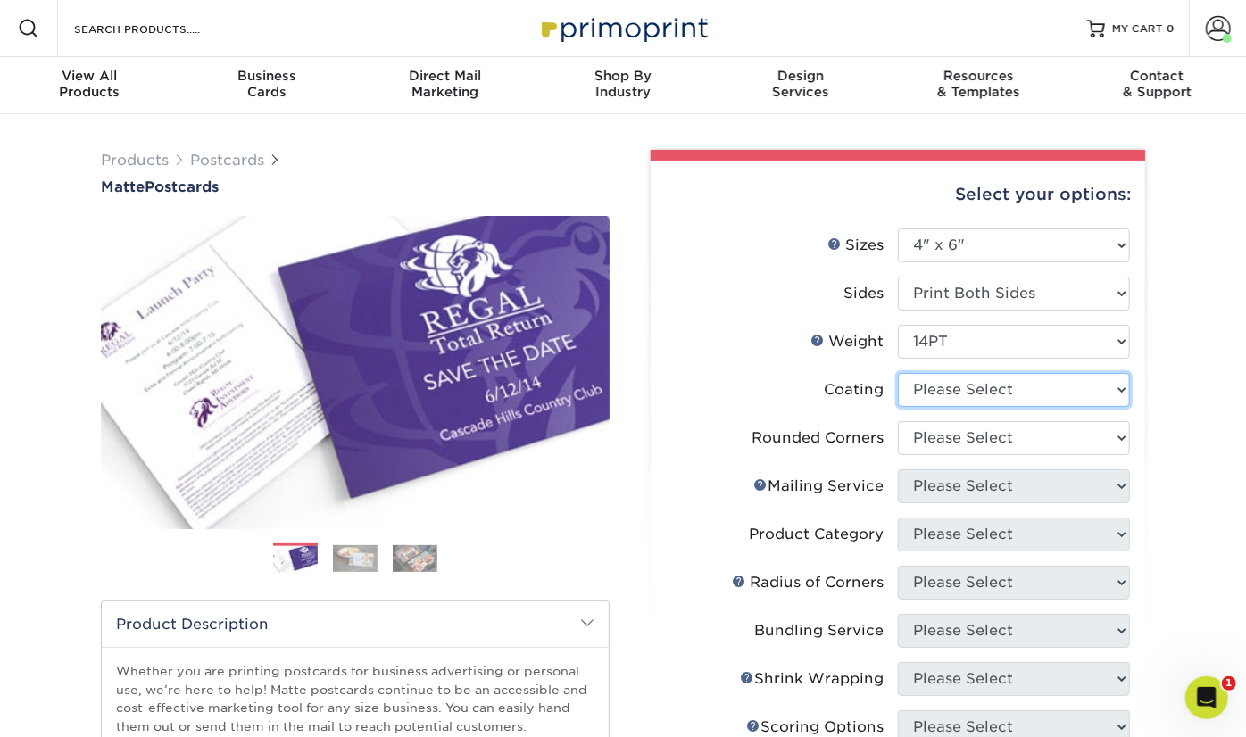
click at [953, 394] on select at bounding box center [1014, 390] width 232 height 34
select select "121bb7b5-3b4d-429f-bd8d-bbf80e953313"
click at [898, 373] on select at bounding box center [1014, 390] width 232 height 34
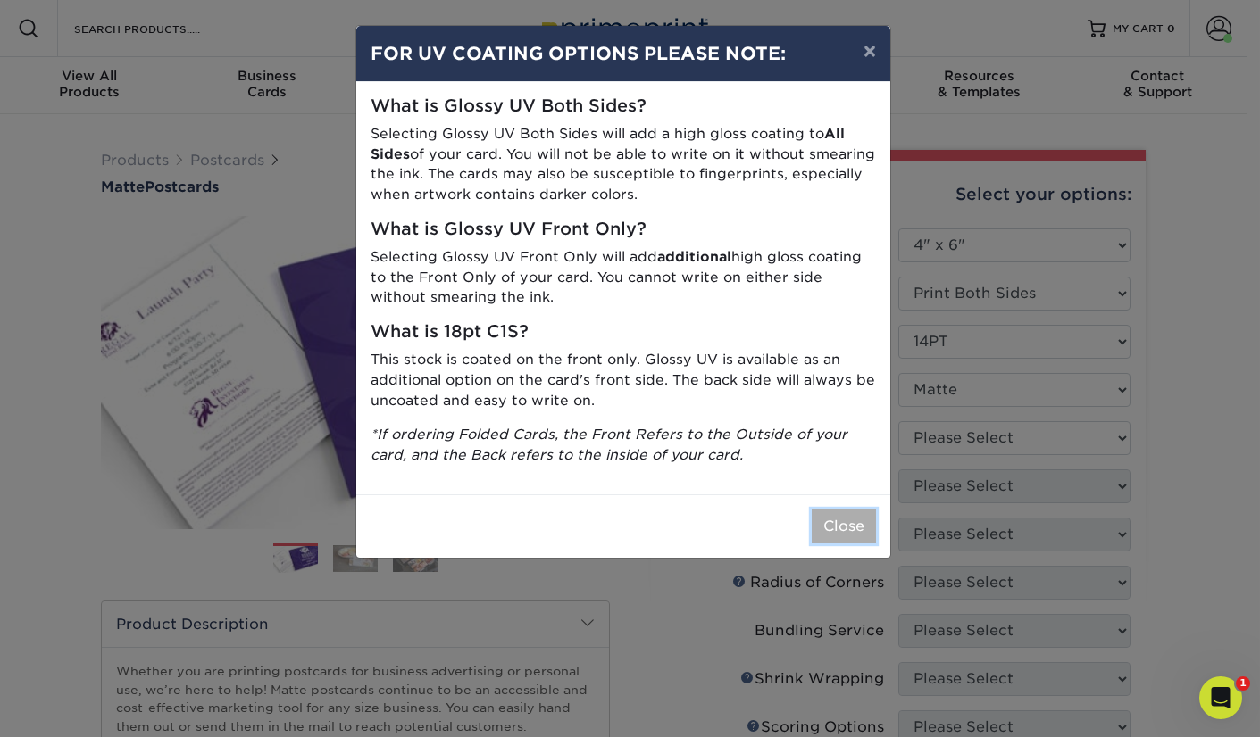
click at [852, 521] on button "Close" at bounding box center [844, 527] width 64 height 34
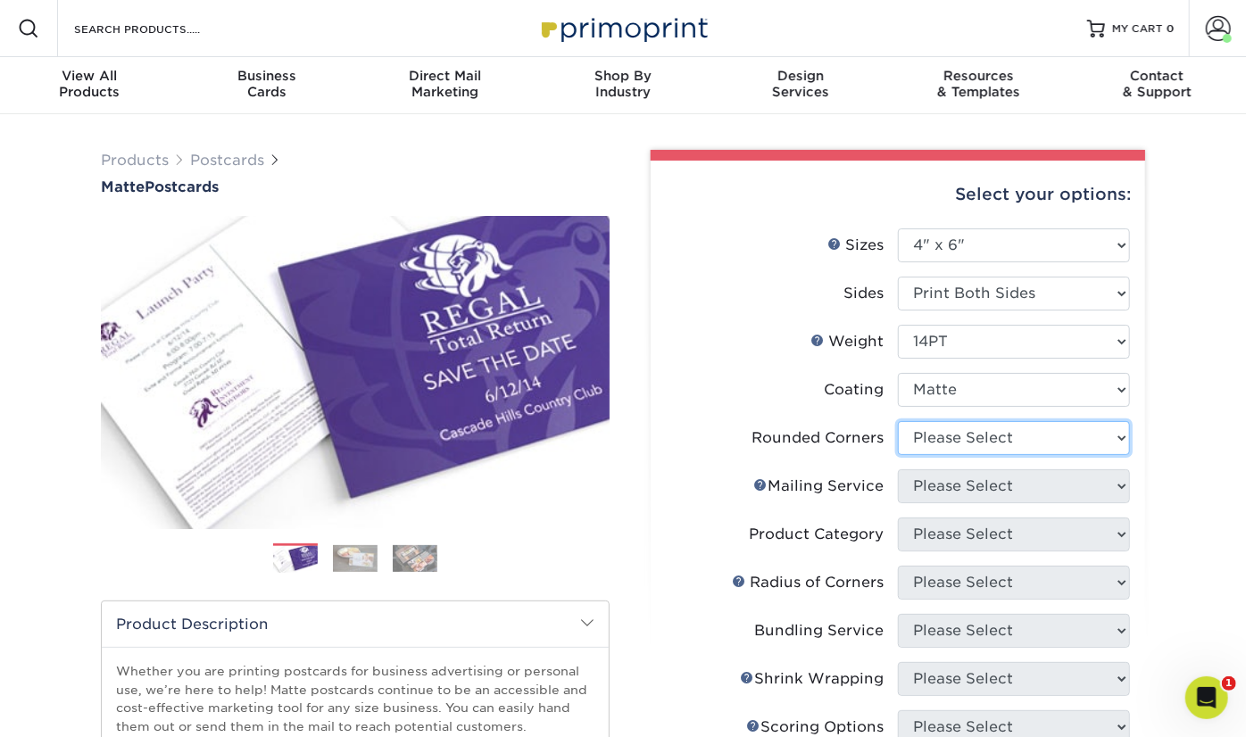
click at [1020, 437] on select "Please Select Yes - Round 4 Corners No" at bounding box center [1014, 438] width 232 height 34
select select "7672df9e-0e0a-464d-8e1f-920c575e4da3"
click at [898, 421] on select "Please Select Yes - Round 4 Corners No" at bounding box center [1014, 438] width 232 height 34
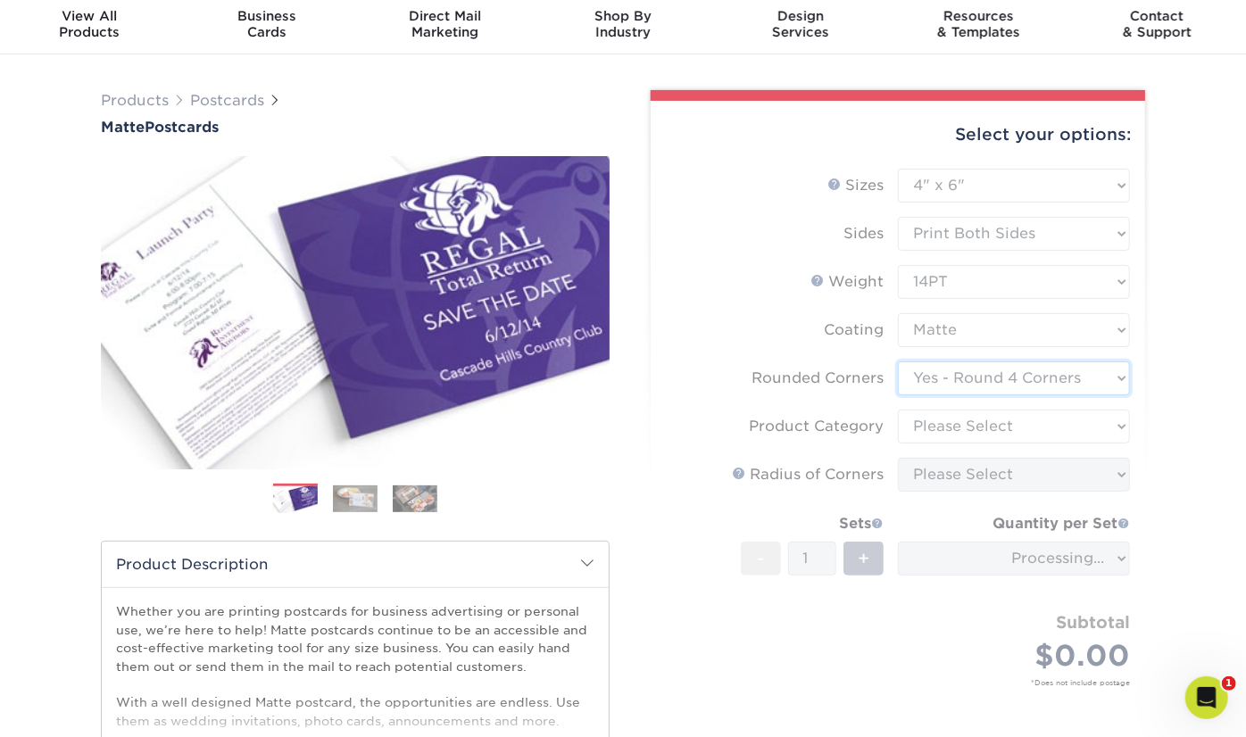
scroll to position [89, 0]
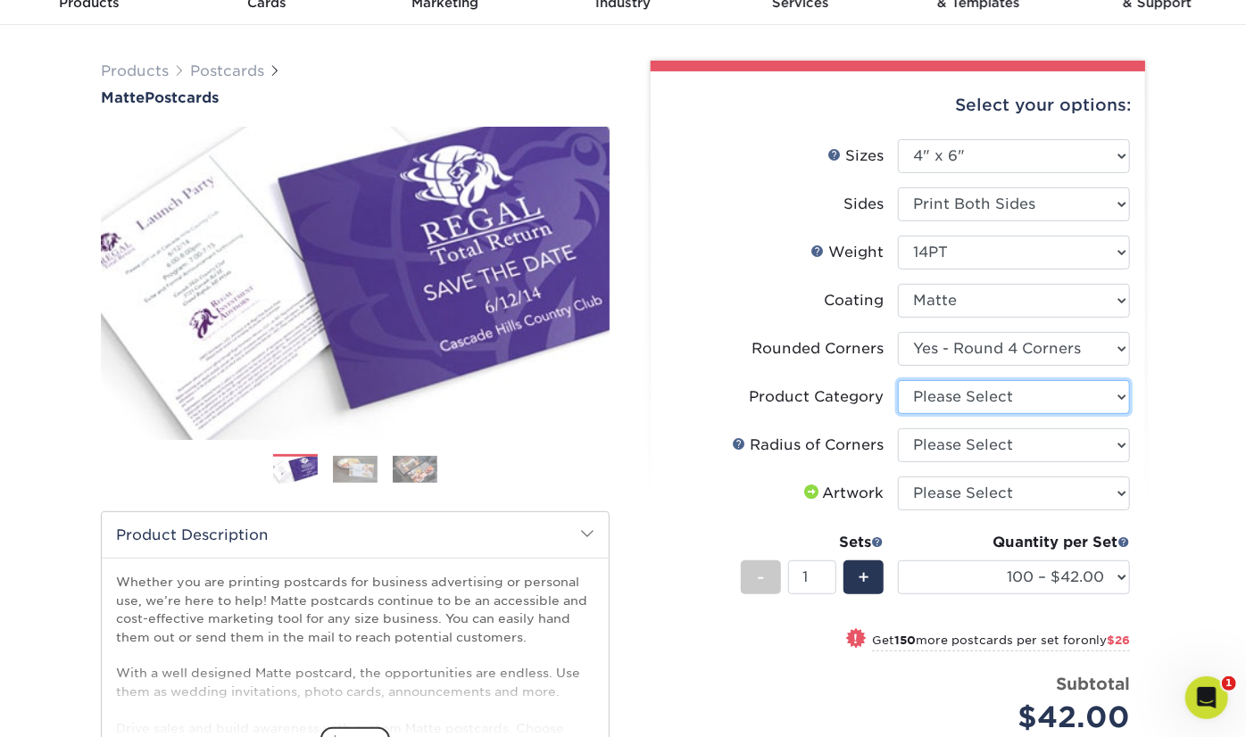
click at [991, 407] on select "Please Select Postcards" at bounding box center [1014, 397] width 232 height 34
select select "9b7272e0-d6c8-4c3c-8e97-d3a1bcdab858"
click at [898, 380] on select "Please Select Postcards" at bounding box center [1014, 397] width 232 height 34
click at [982, 454] on select "Please Select Rounded 1/8" Rounded 1/4"" at bounding box center [1014, 446] width 232 height 34
click at [932, 451] on select "Please Select Rounded 1/8" Rounded 1/4"" at bounding box center [1014, 446] width 232 height 34
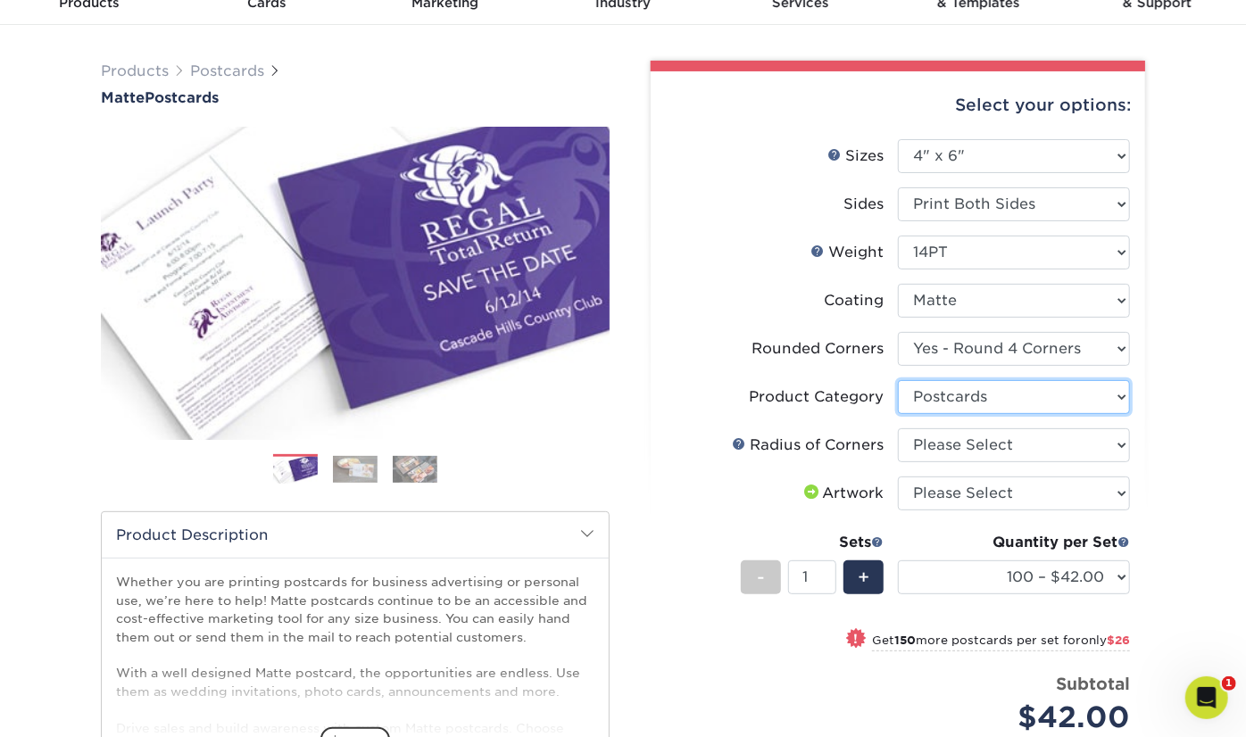
click at [939, 397] on select "Please Select Postcards" at bounding box center [1014, 397] width 232 height 34
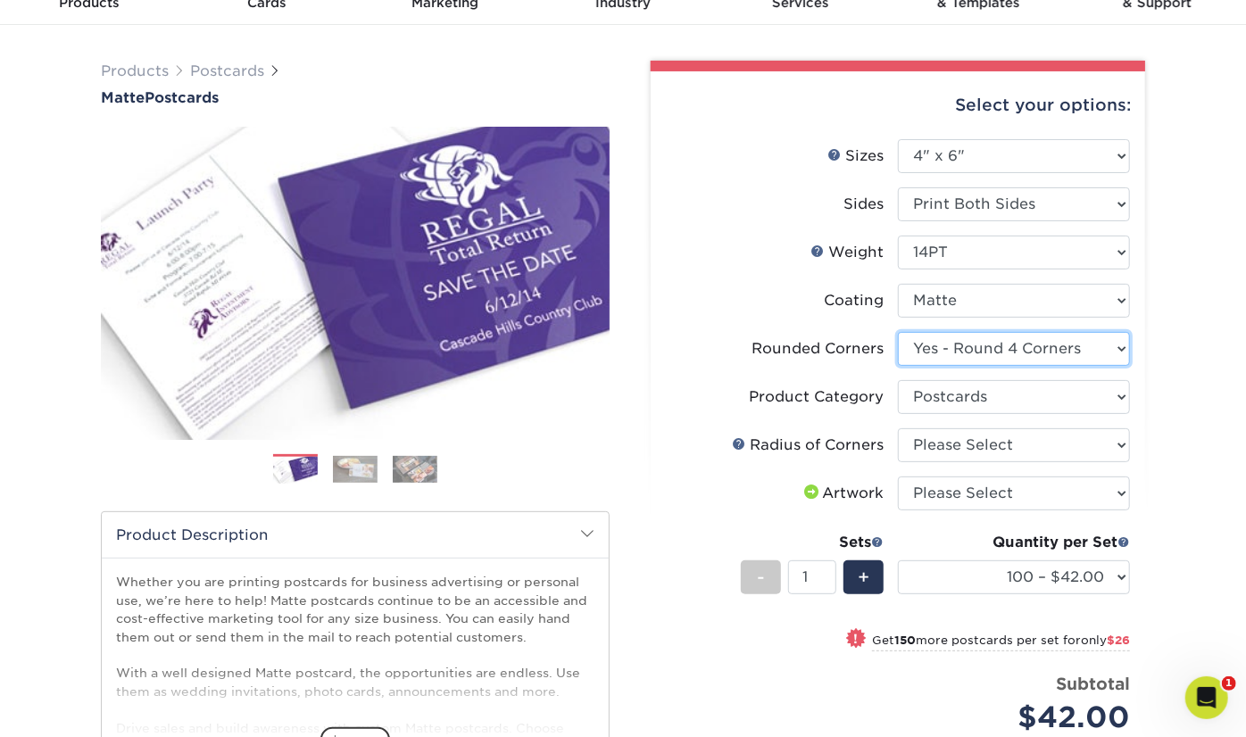
click at [944, 354] on select "Please Select Yes - Round 4 Corners No" at bounding box center [1014, 349] width 232 height 34
select select "0"
click at [898, 332] on select "Please Select Yes - Round 4 Corners No" at bounding box center [1014, 349] width 232 height 34
select select "-1"
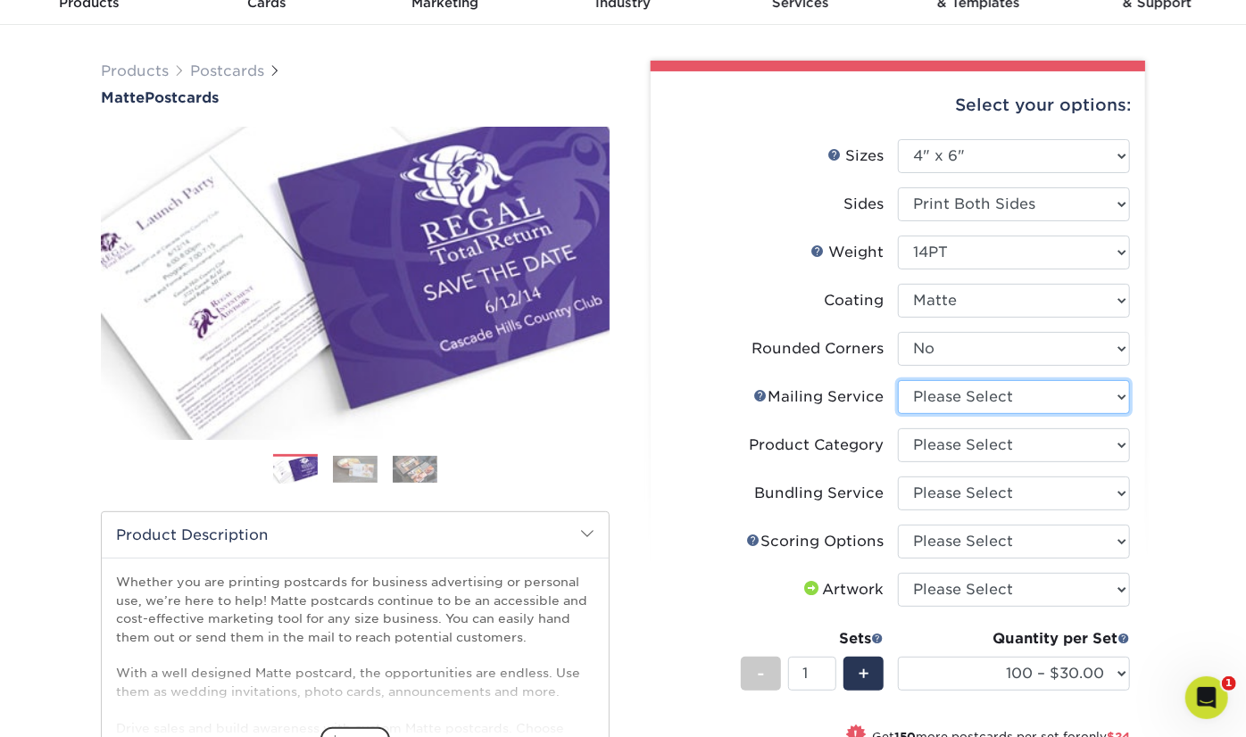
click at [995, 397] on select "Please Select No Direct Mailing Service No, I will mail/stamp/imprint Direct Ma…" at bounding box center [1014, 397] width 232 height 34
select select "3e5e9bdd-d78a-4c28-a41d-fe1407925ca6"
click at [898, 380] on select "Please Select No Direct Mailing Service No, I will mail/stamp/imprint Direct Ma…" at bounding box center [1014, 397] width 232 height 34
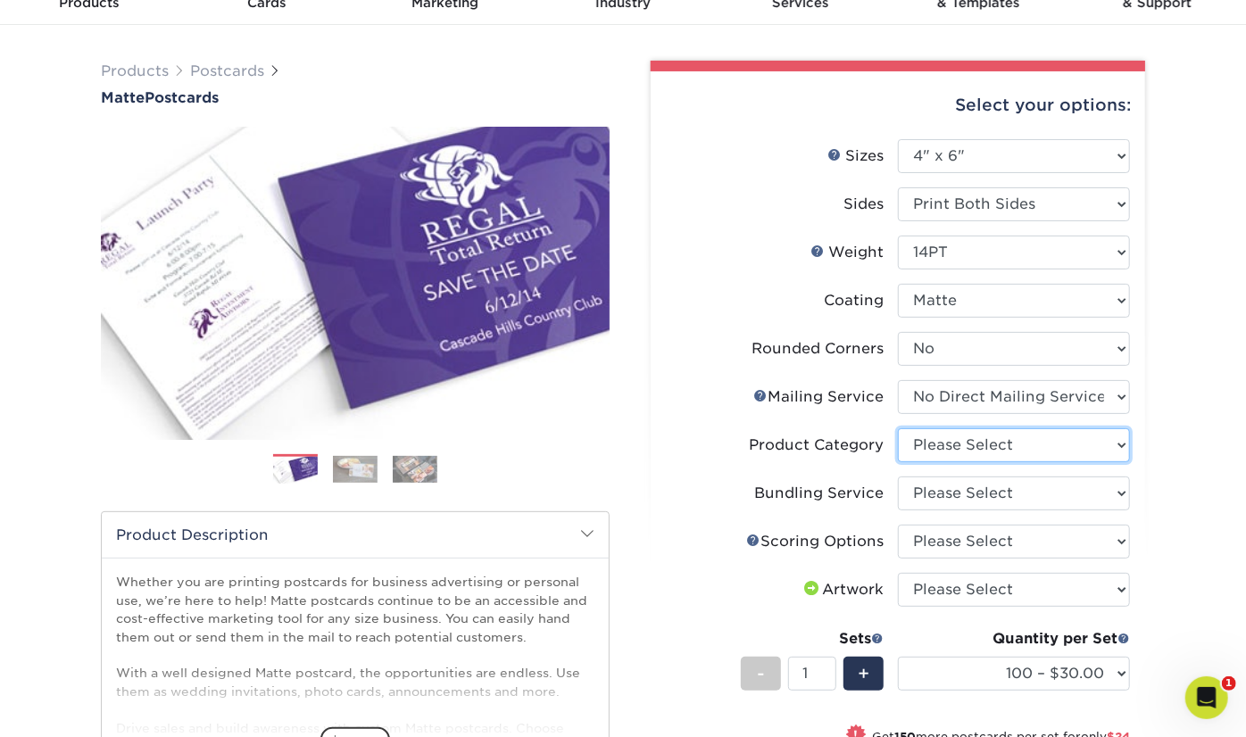
click at [978, 445] on select "Please Select Postcards" at bounding box center [1014, 446] width 232 height 34
select select "9b7272e0-d6c8-4c3c-8e97-d3a1bcdab858"
click at [898, 429] on select "Please Select Postcards" at bounding box center [1014, 446] width 232 height 34
click at [970, 496] on select "Please Select No Bundling Services Yes, Bundles of 50 (+2 Days) Yes, Bundles of…" at bounding box center [1014, 494] width 232 height 34
select select "58689abb-25c0-461c-a4c3-a80b627d6649"
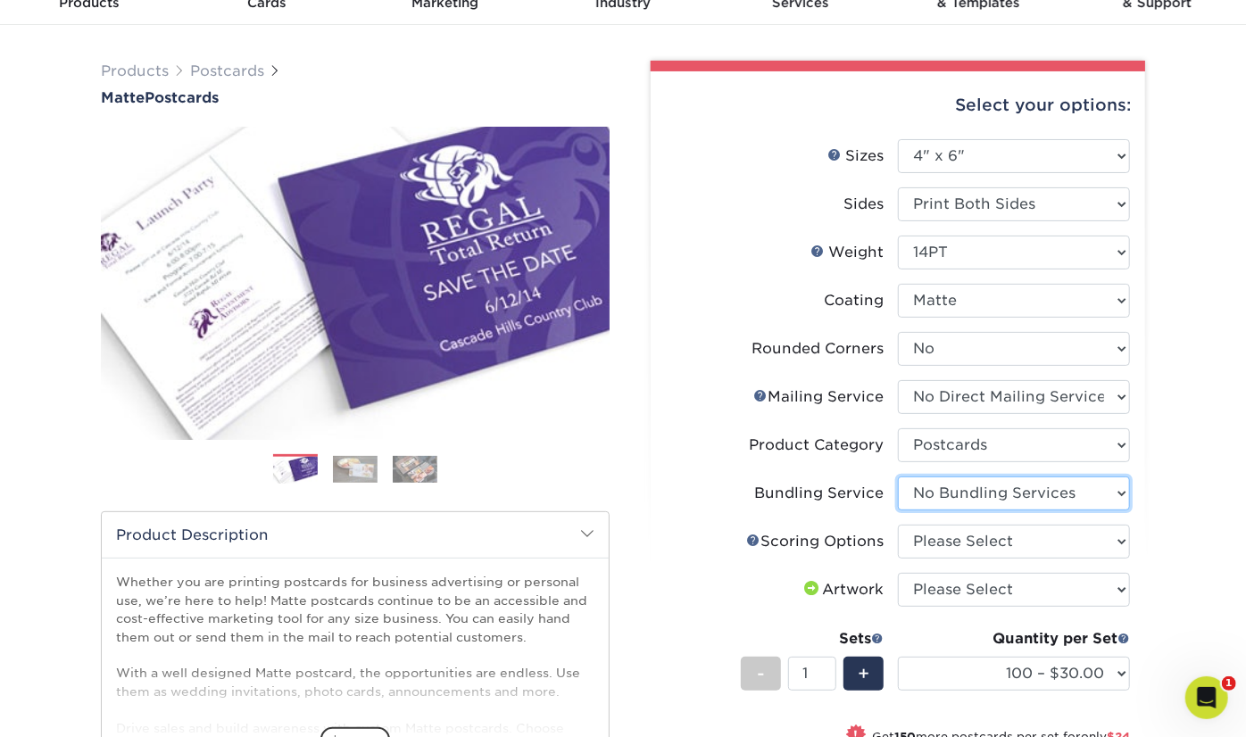
click at [898, 477] on select "Please Select No Bundling Services Yes, Bundles of 50 (+2 Days) Yes, Bundles of…" at bounding box center [1014, 494] width 232 height 34
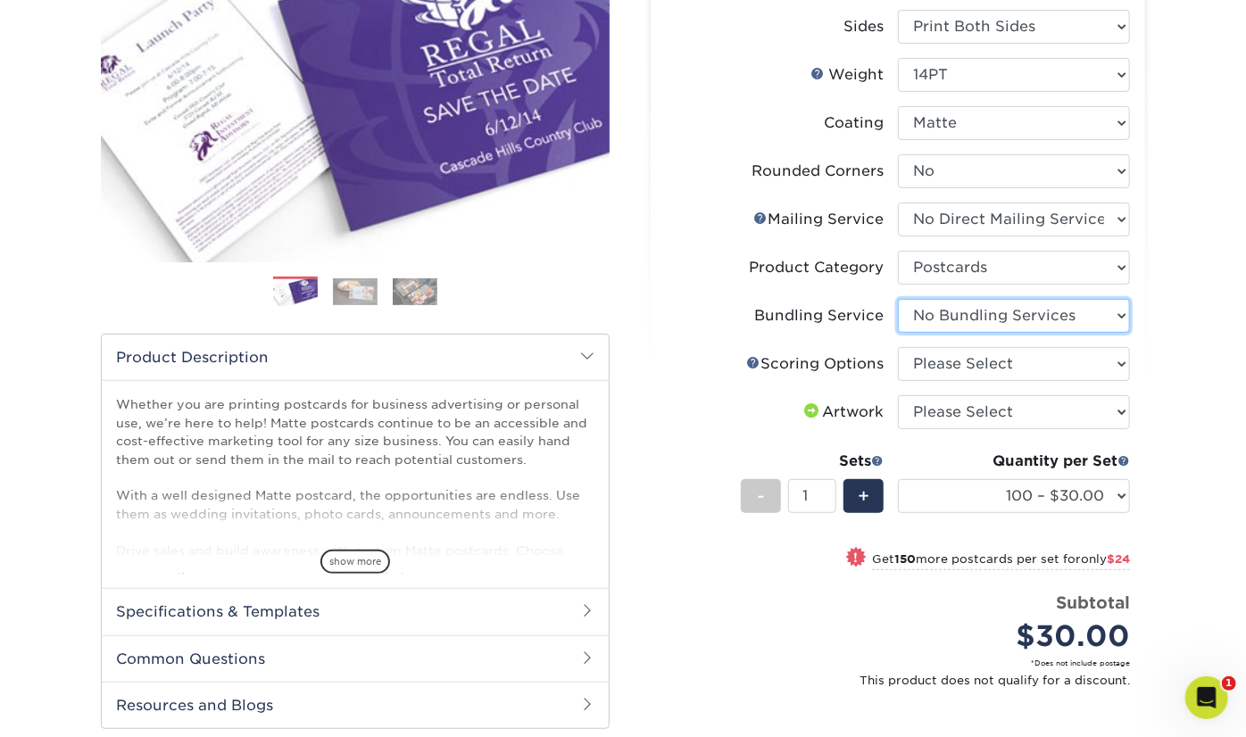
scroll to position [268, 0]
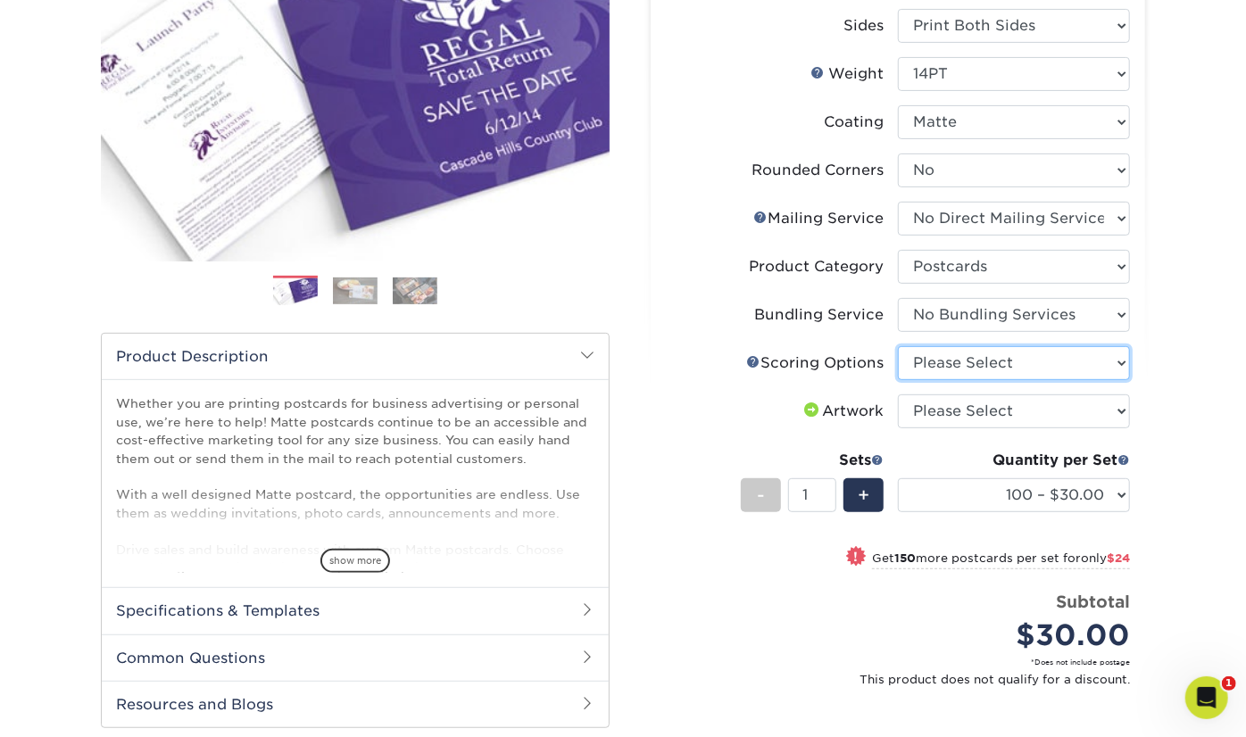
click at [998, 362] on select "Please Select No Scoring One Score" at bounding box center [1014, 363] width 232 height 34
select select "16ebe401-5398-422d-8cb0-f3adbb82deb5"
click at [898, 346] on select "Please Select No Scoring One Score" at bounding box center [1014, 363] width 232 height 34
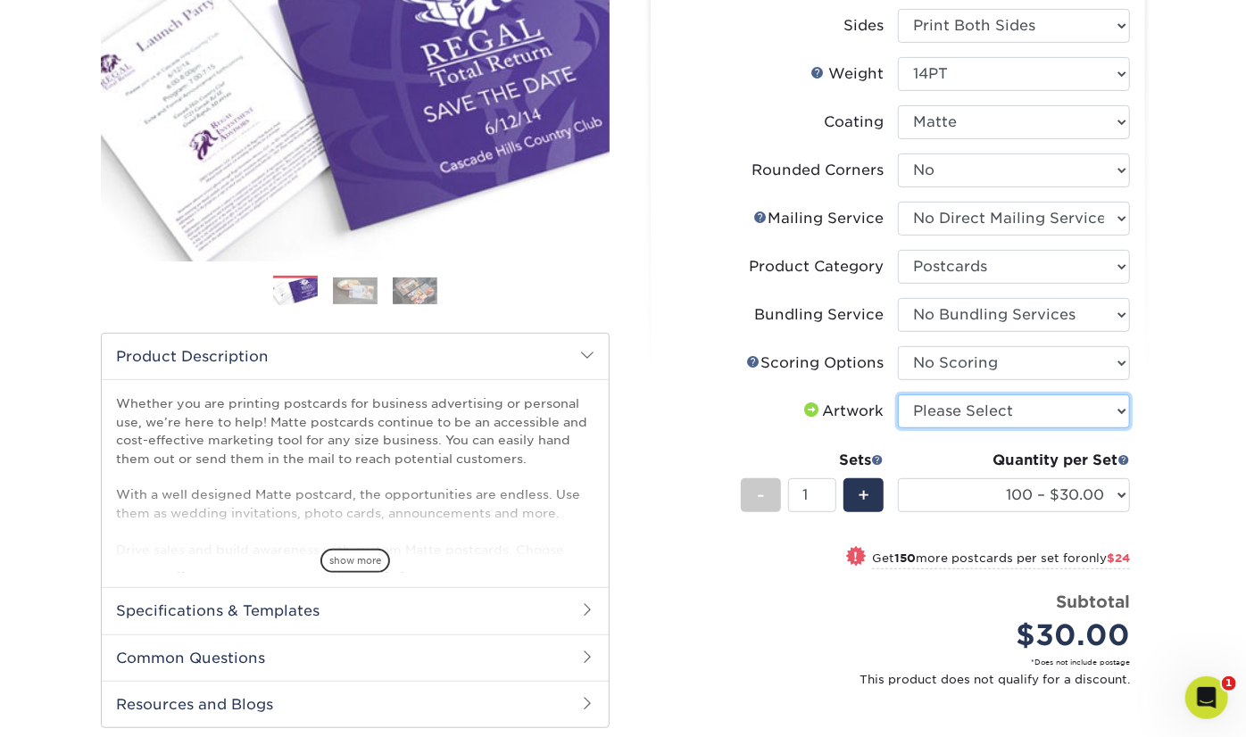
click at [989, 423] on select "Please Select I will upload files I need a design - $150" at bounding box center [1014, 412] width 232 height 34
select select "upload"
click at [898, 395] on select "Please Select I will upload files I need a design - $150" at bounding box center [1014, 412] width 232 height 34
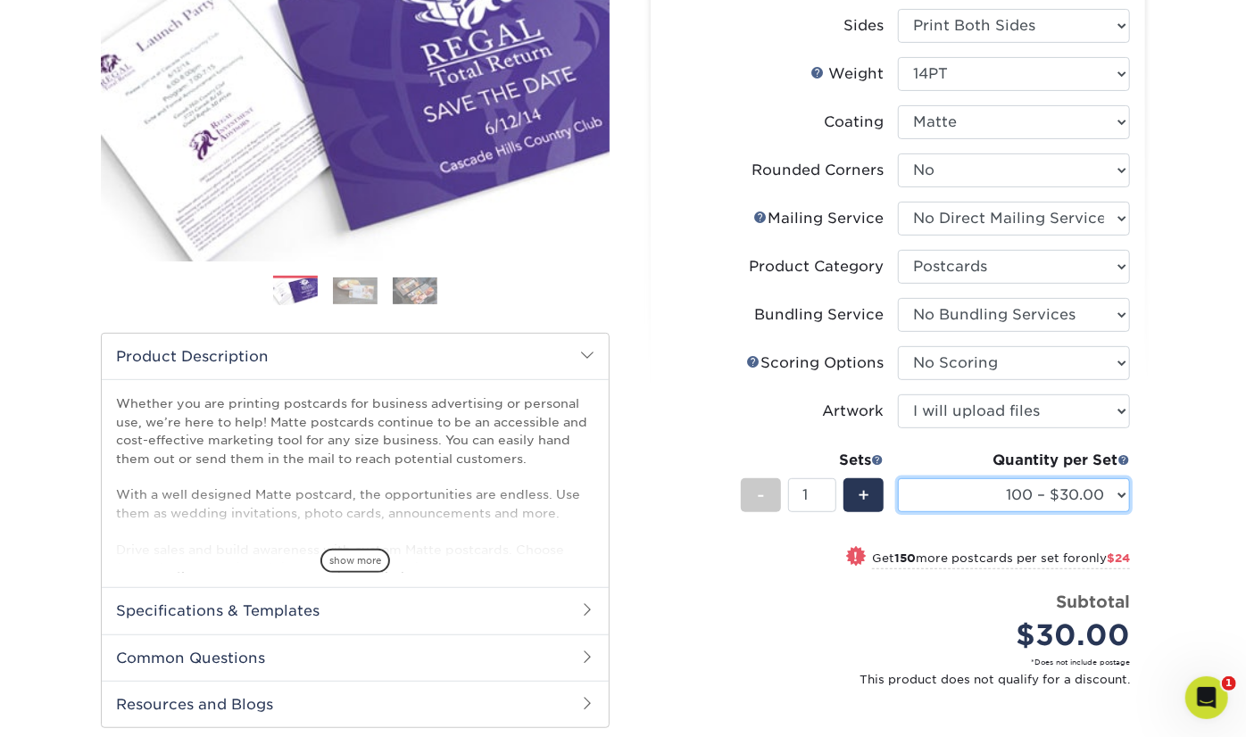
click at [1025, 497] on select "100 – $30.00 250 – $54.00 500 – $64.00 1000 – $73.00 2500 – $149.00 5000 – $222…" at bounding box center [1014, 496] width 232 height 34
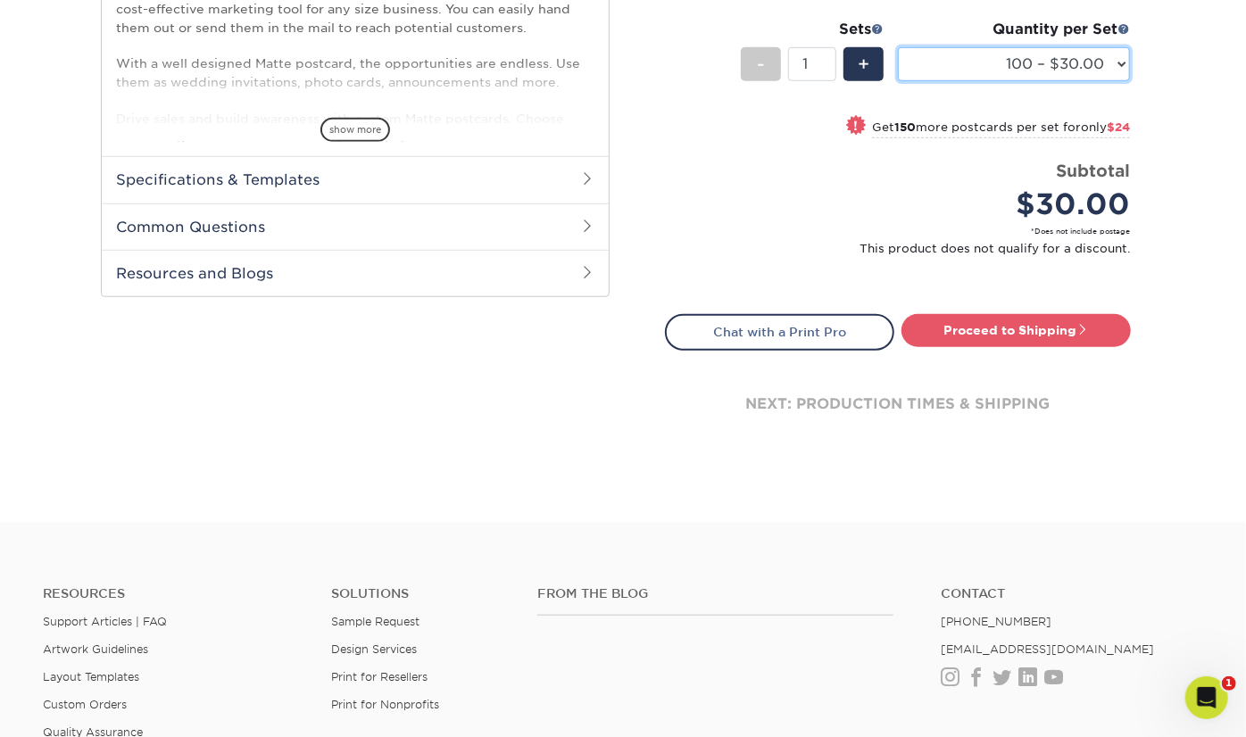
scroll to position [446, 0]
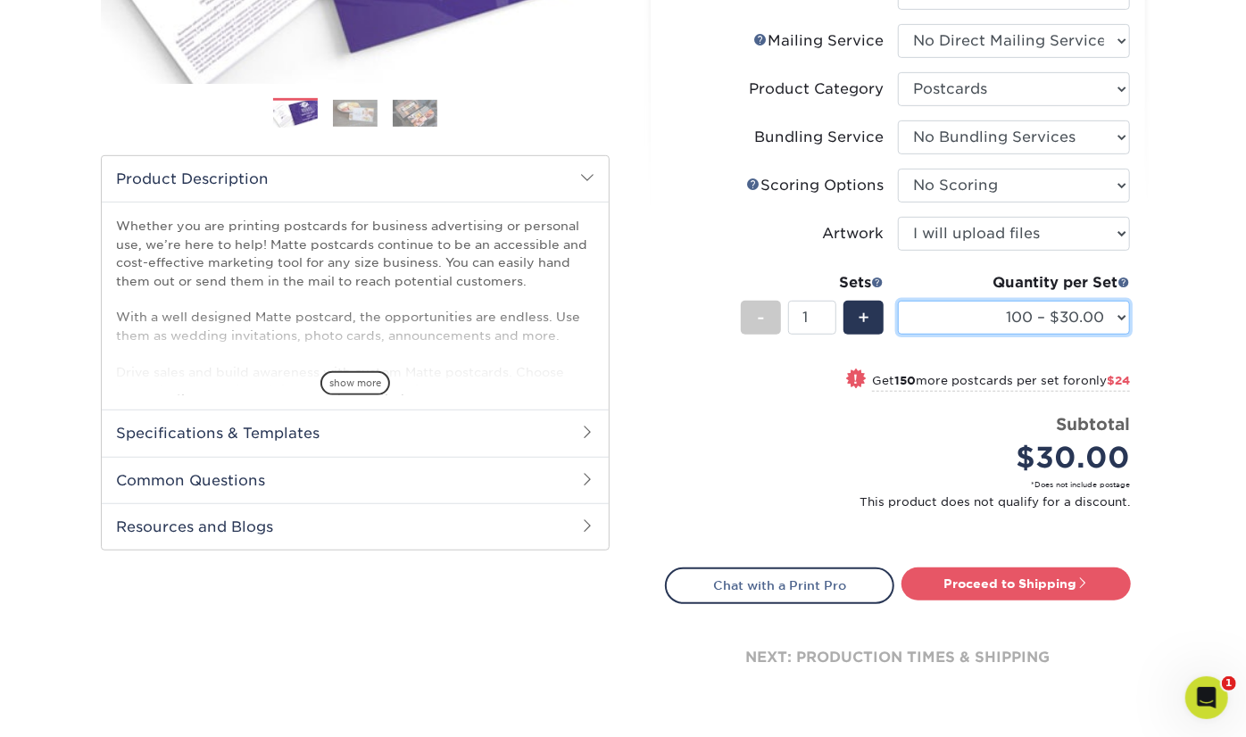
click at [1021, 308] on select "100 – $30.00 250 – $54.00 500 – $64.00 1000 – $73.00 2500 – $149.00 5000 – $222…" at bounding box center [1014, 318] width 232 height 34
select select "500 – $64.00"
click at [898, 301] on select "100 – $30.00 250 – $54.00 500 – $64.00 1000 – $73.00 2500 – $149.00 5000 – $222…" at bounding box center [1014, 318] width 232 height 34
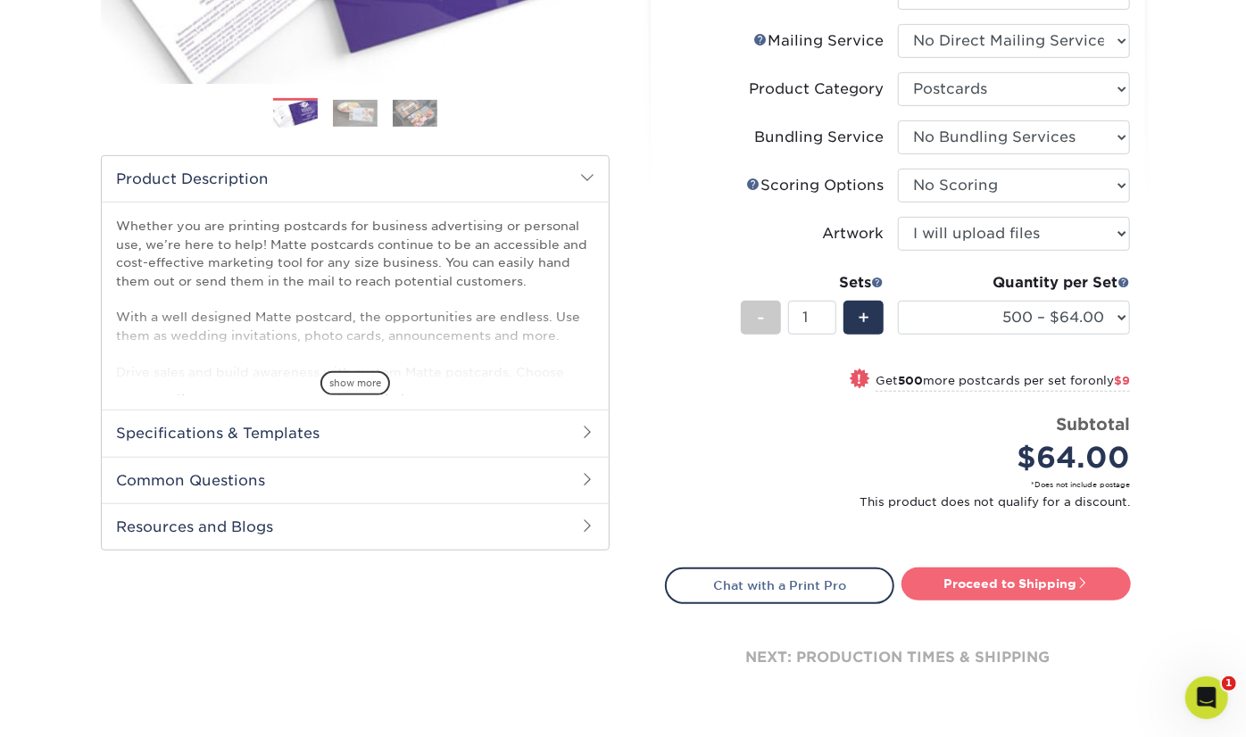
click at [1072, 571] on link "Proceed to Shipping" at bounding box center [1016, 584] width 229 height 32
type input "Set 1"
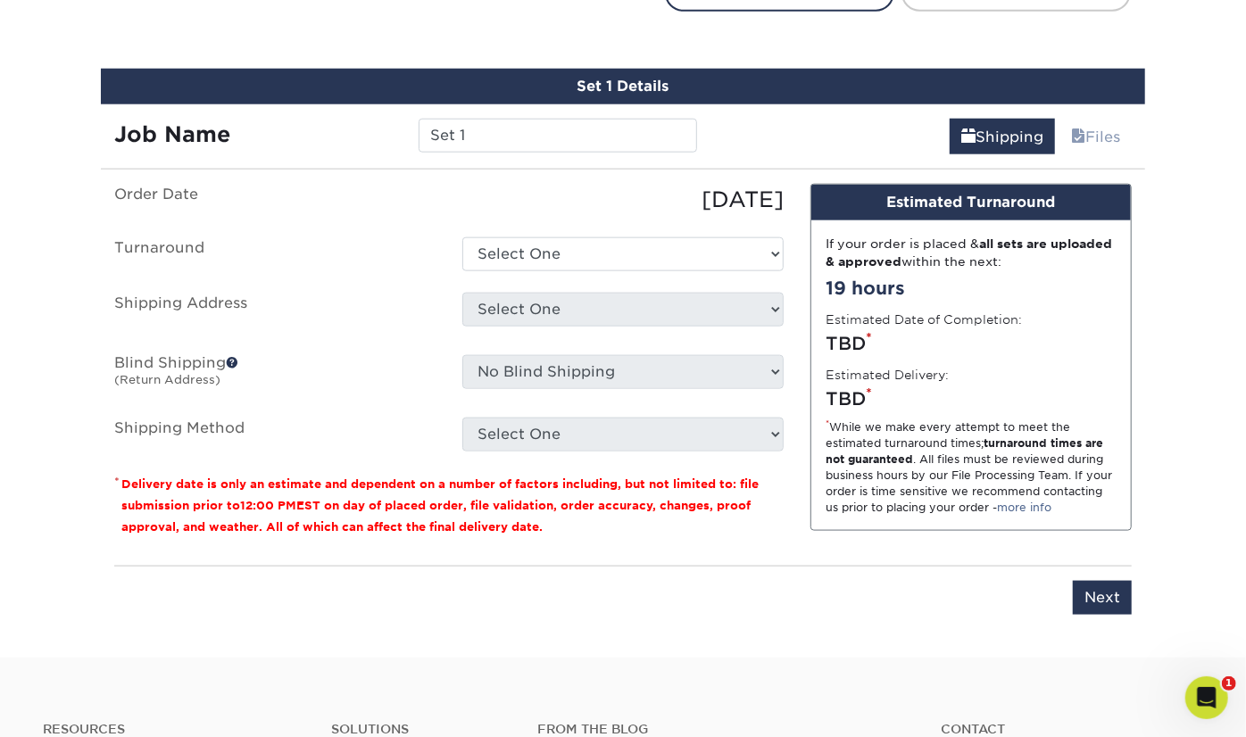
scroll to position [1061, 0]
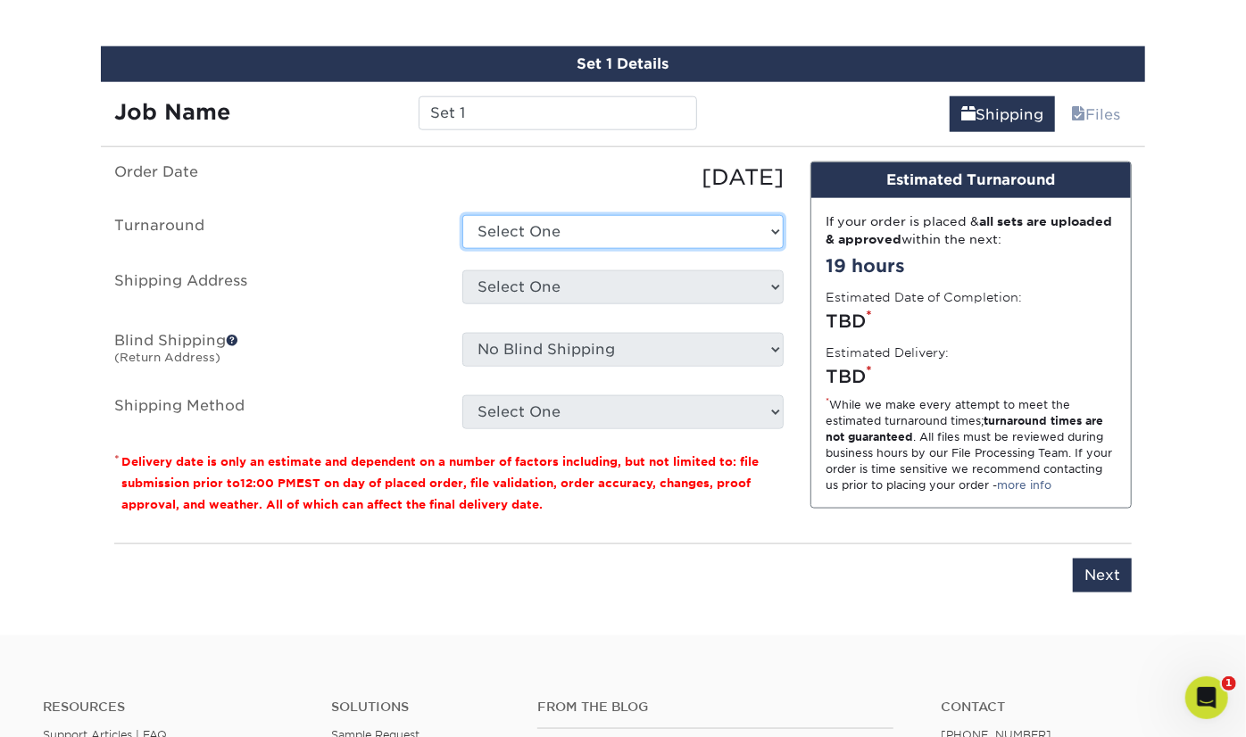
click at [579, 236] on select "Select One 2-4 Business Days 2 Day Next Business Day" at bounding box center [622, 232] width 321 height 34
select select "ea13ccfc-ee44-4f53-b1e8-34d80a59a829"
click at [462, 215] on select "Select One 2-4 Business Days 2 Day Next Business Day" at bounding box center [622, 232] width 321 height 34
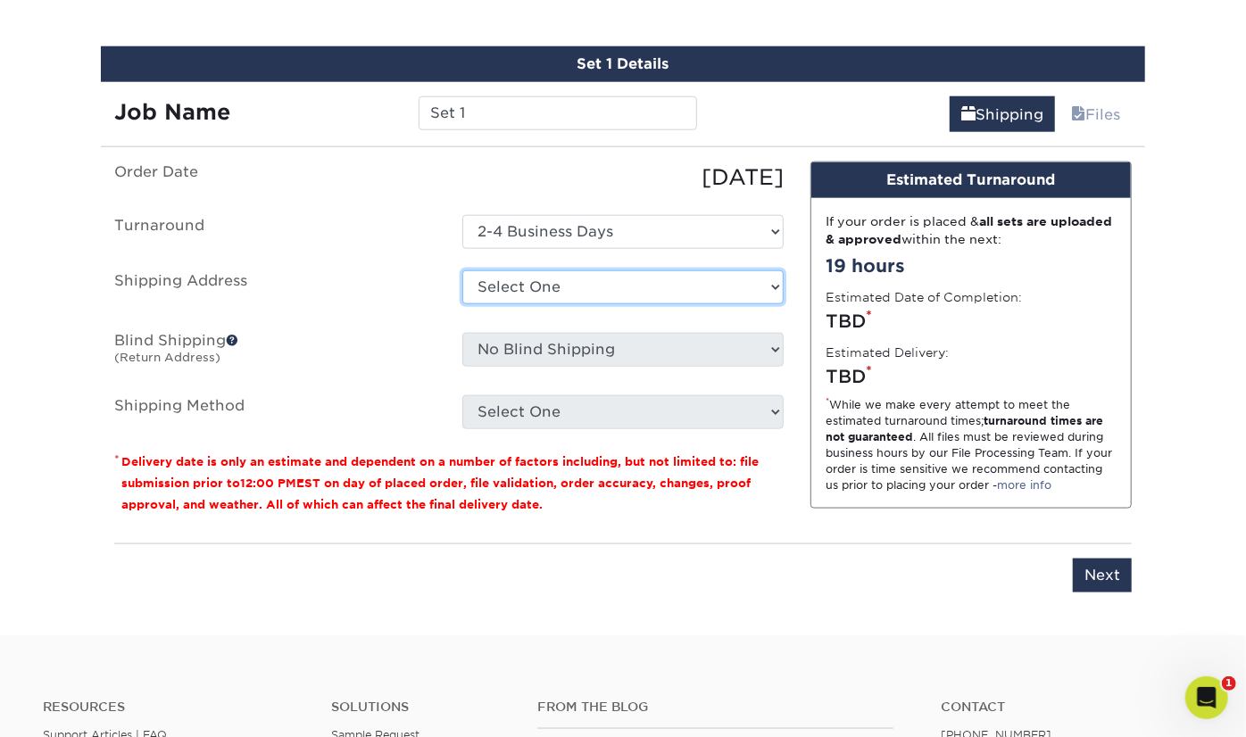
click at [561, 282] on select "Select One Ayesha Kazi Becky Chrisman Becky Sunapee Maria Murphy Mercado Global…" at bounding box center [622, 288] width 321 height 34
select select "62219"
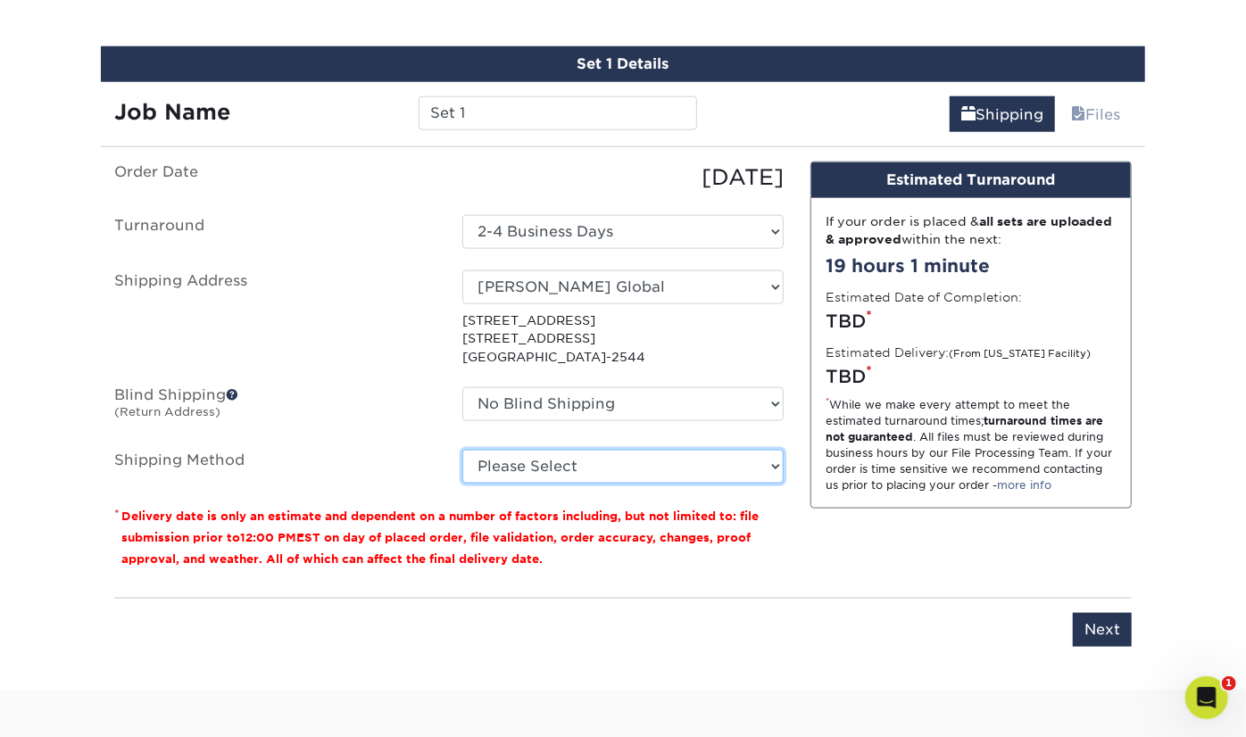
click at [614, 462] on select "Please Select Ground Shipping (+$17.30) 3 Day Shipping Service (+$21.03) 2 Day …" at bounding box center [622, 467] width 321 height 34
select select "03"
click at [462, 450] on select "Please Select Ground Shipping (+$17.30) 3 Day Shipping Service (+$21.03) 2 Day …" at bounding box center [622, 467] width 321 height 34
click at [608, 469] on select "Please Select Ground Shipping (+$17.30) 3 Day Shipping Service (+$21.03) 2 Day …" at bounding box center [622, 467] width 321 height 34
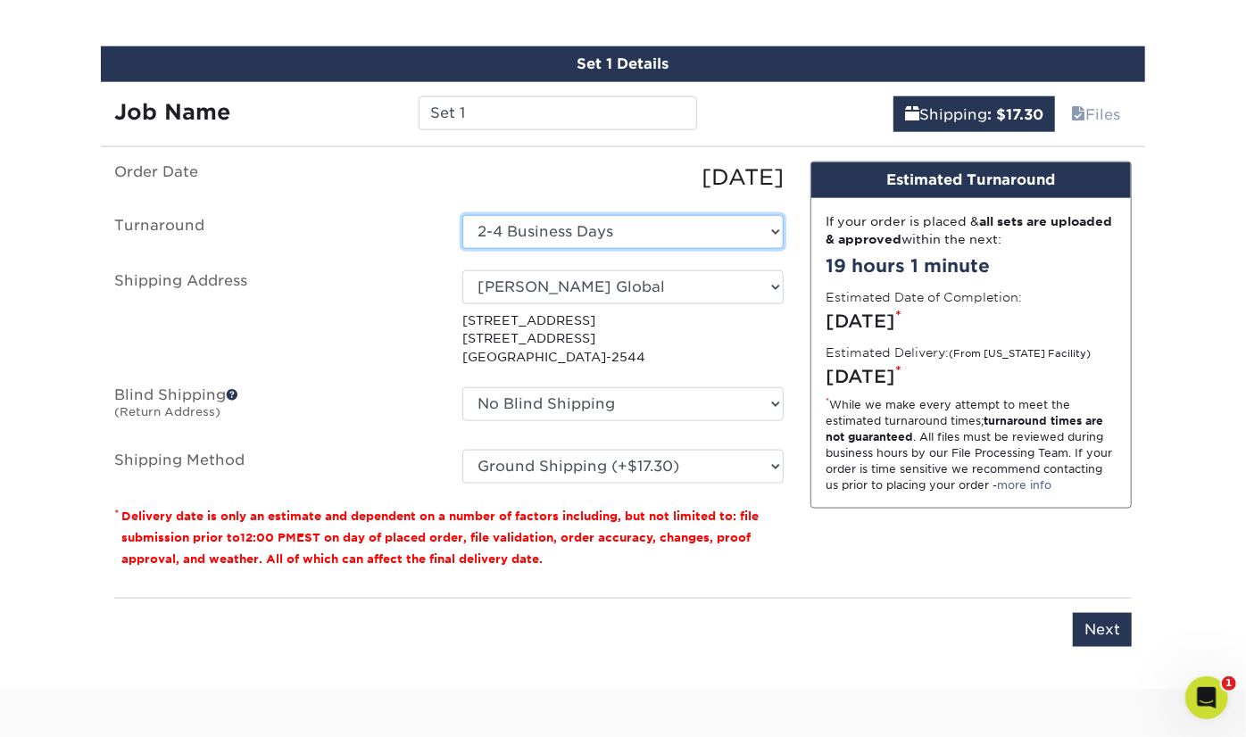
click at [550, 231] on select "Select One 2-4 Business Days 2 Day Next Business Day" at bounding box center [622, 232] width 321 height 34
click at [575, 229] on select "Select One 2-4 Business Days 2 Day Next Business Day" at bounding box center [622, 232] width 321 height 34
select select "ac828395-ab3f-4aac-b3e9-498400616774"
